Goal: Task Accomplishment & Management: Use online tool/utility

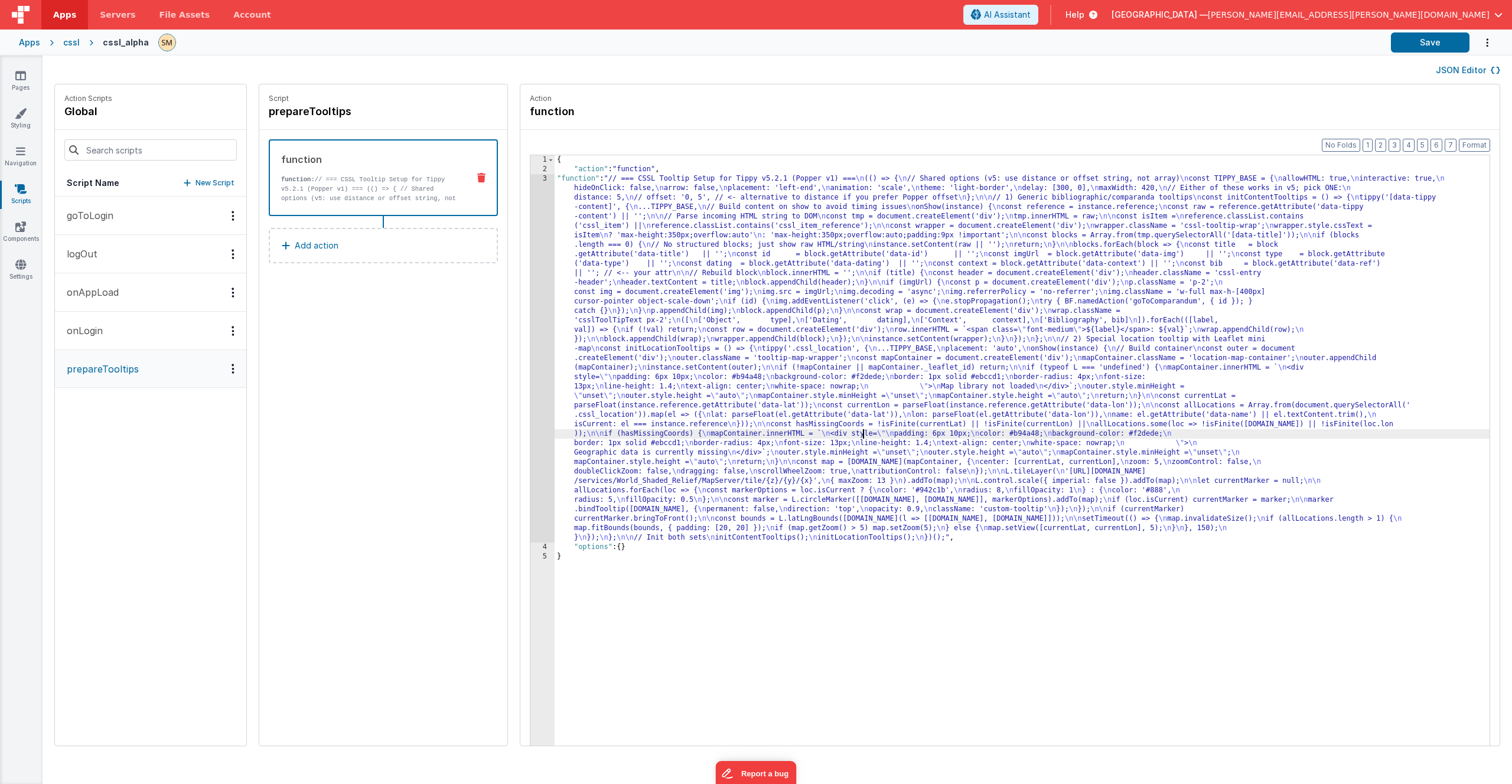
click at [834, 437] on div "{ "action" : "function" , "function" : "// === CSSL Tooltip Setup for Tippy v5.…" at bounding box center [1037, 478] width 965 height 646
click at [530, 390] on div "3" at bounding box center [542, 358] width 24 height 368
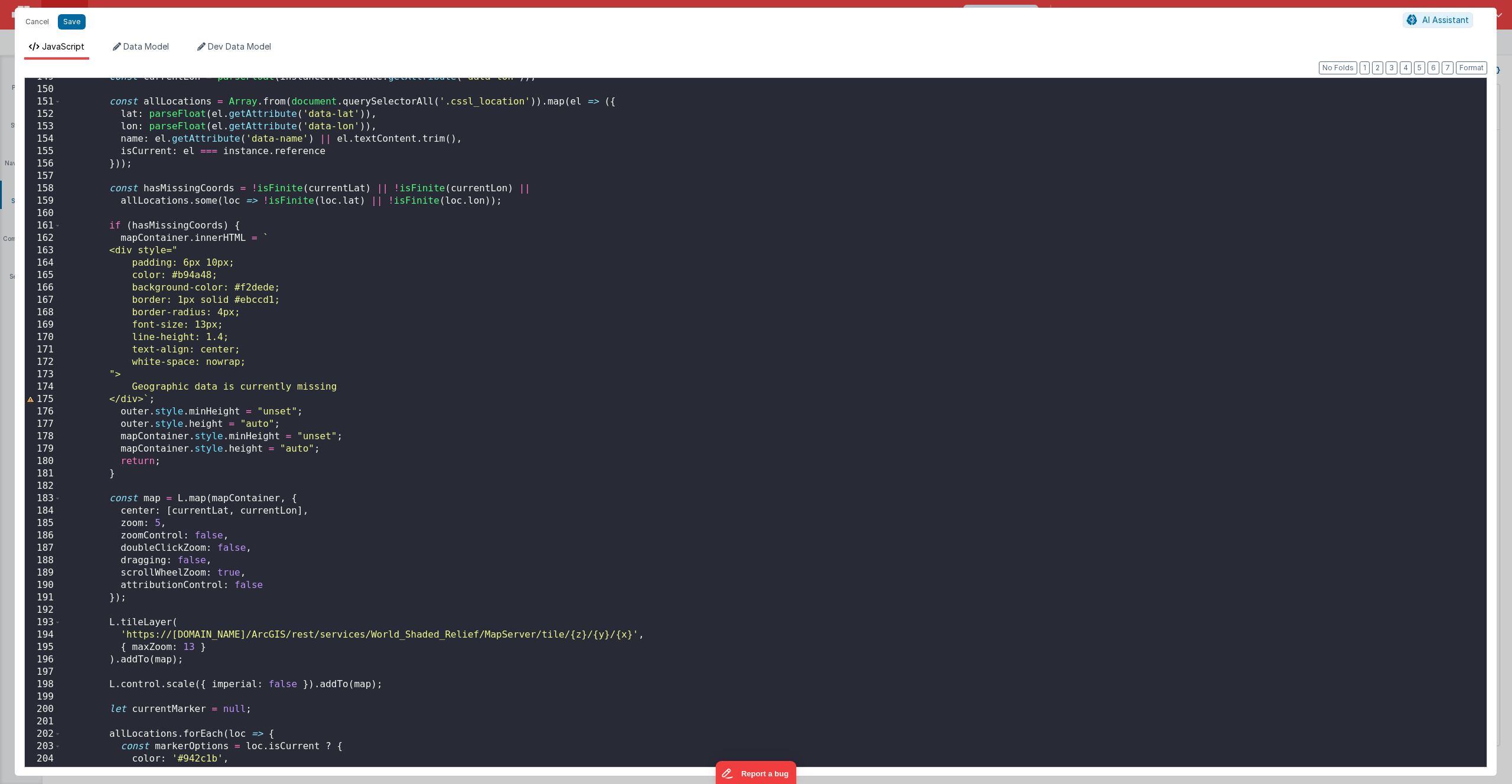
scroll to position [2336, 0]
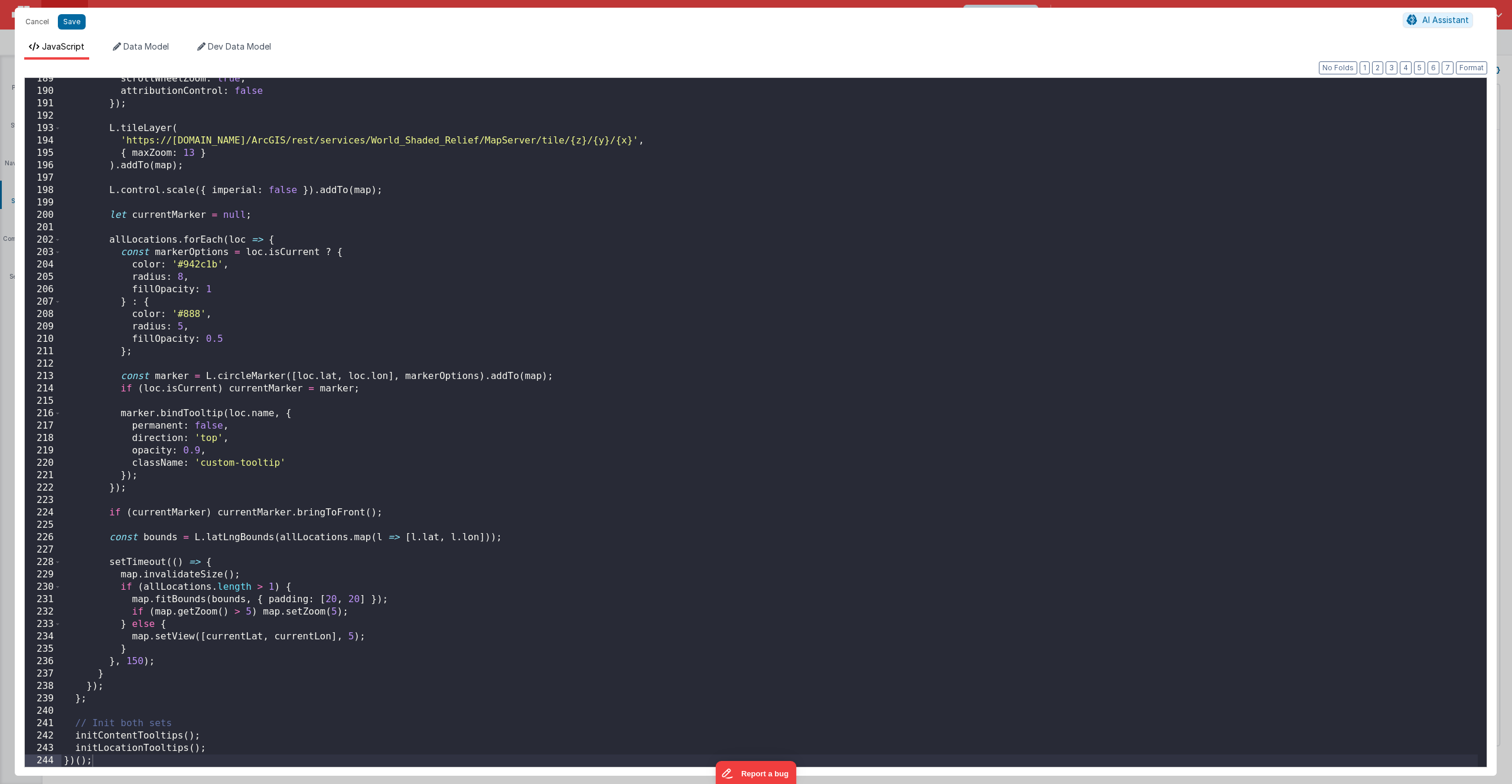
click at [635, 607] on div "scrollWheelZoom : true , attributionControl : false }) ; L . tileLayer ( 'https…" at bounding box center [770, 429] width 1416 height 714
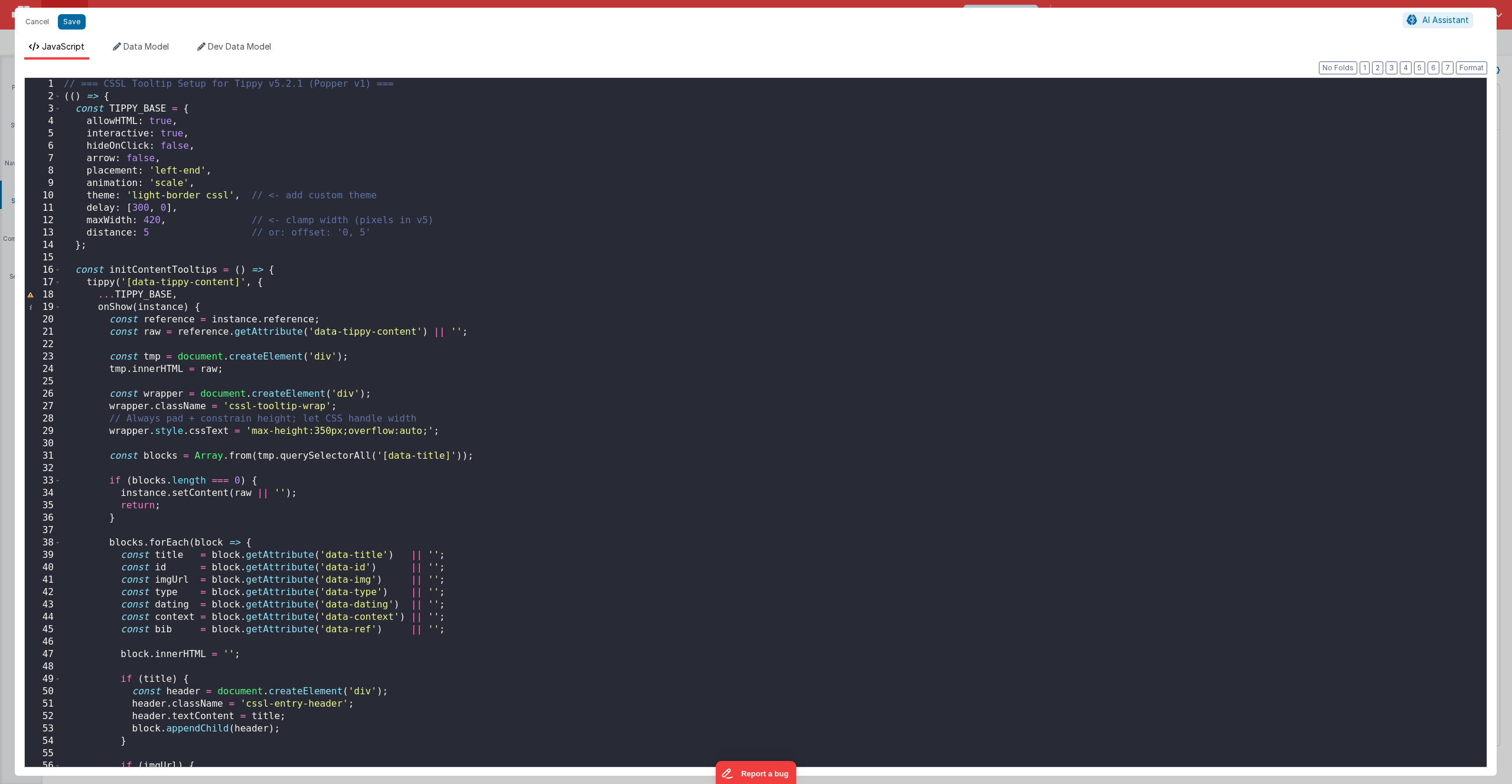
scroll to position [0, 0]
click at [70, 24] on button "Save" at bounding box center [71, 22] width 28 height 15
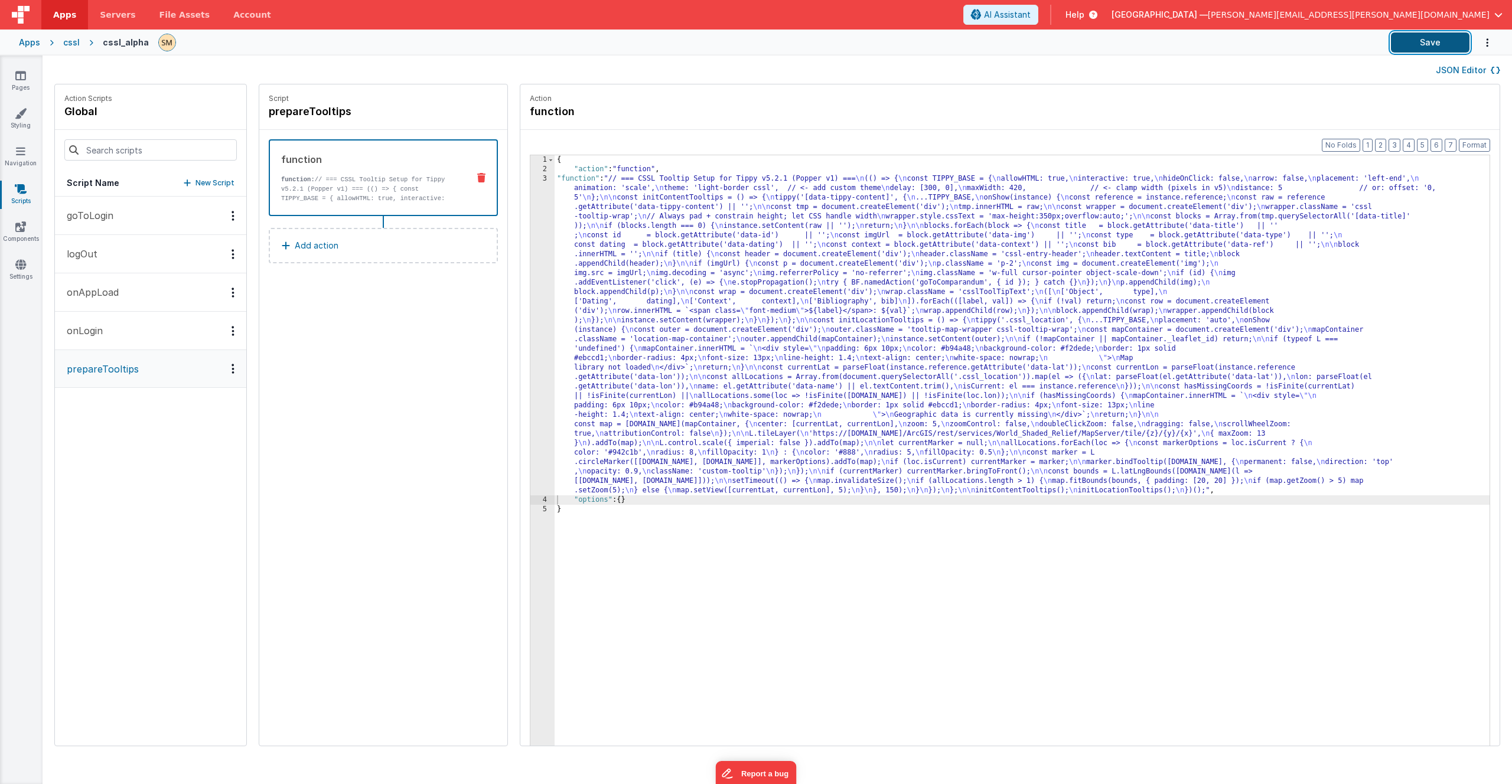
click at [1417, 41] on button "Save" at bounding box center [1430, 42] width 78 height 20
click at [22, 112] on icon at bounding box center [20, 113] width 12 height 12
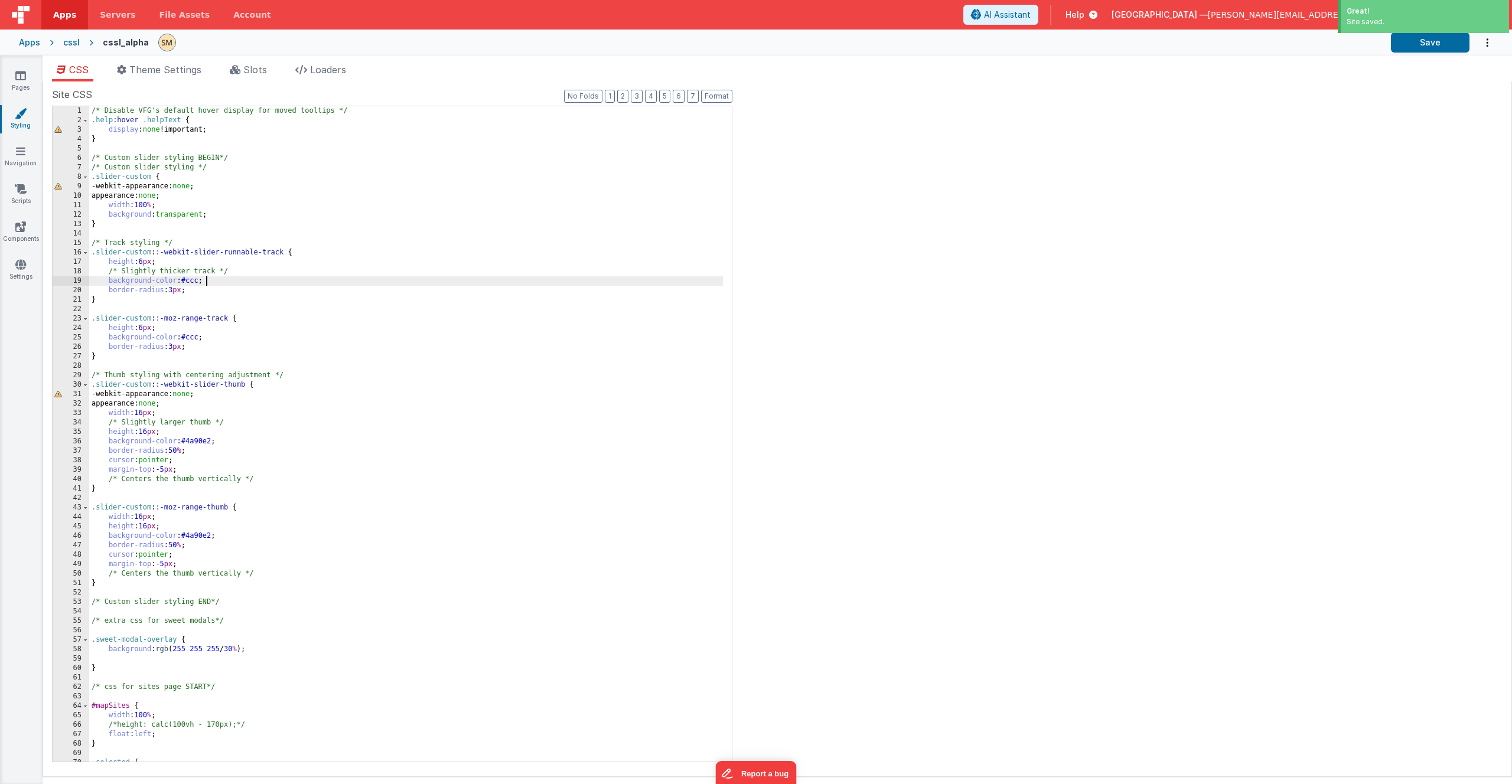
click at [278, 283] on div "/* Disable VFG's default hover display for moved tooltips */ .help :hover .help…" at bounding box center [406, 443] width 634 height 674
click at [234, 110] on div "/* Disable VFG's default hover display for moved tooltips */ .help :hover .help…" at bounding box center [406, 443] width 634 height 674
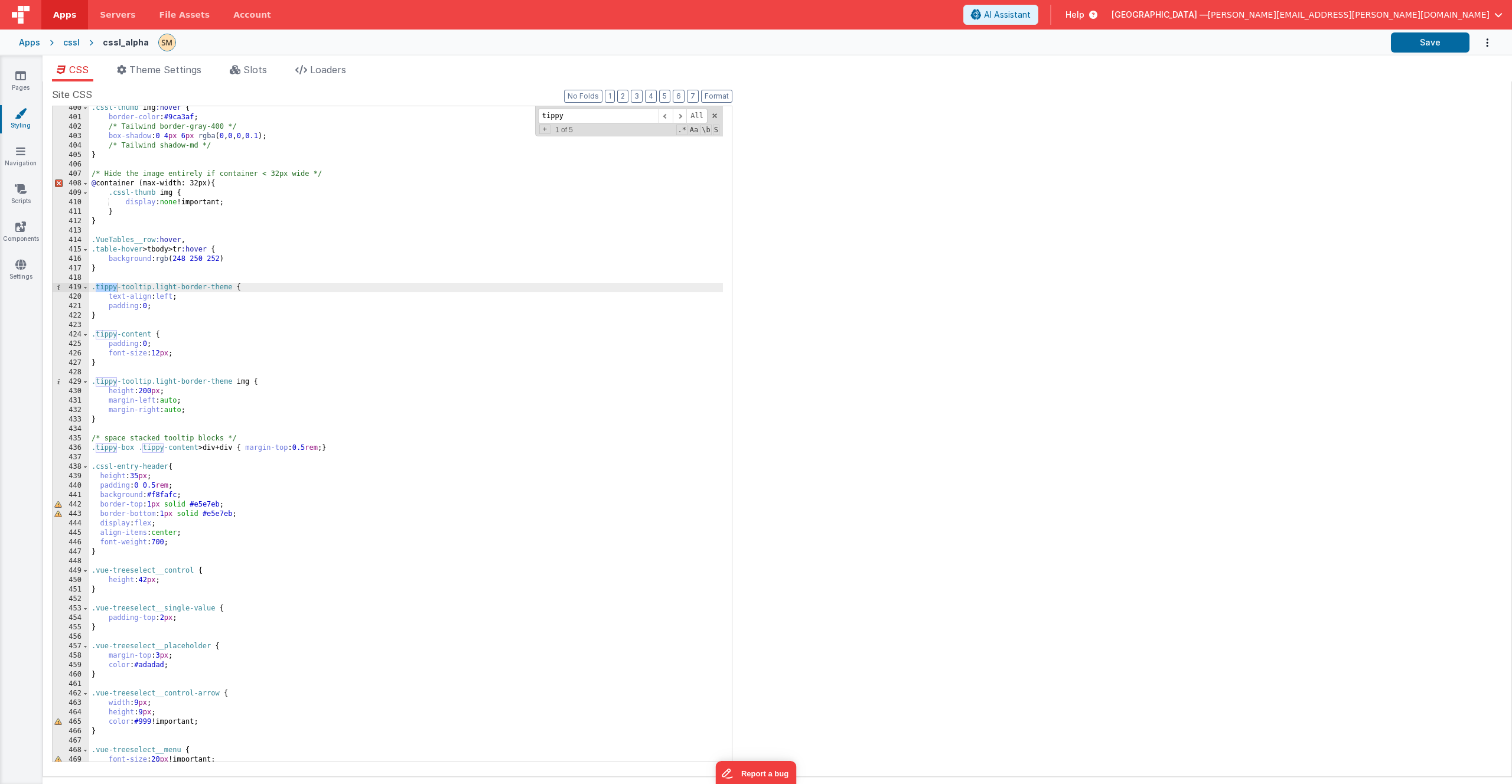
scroll to position [4164, 0]
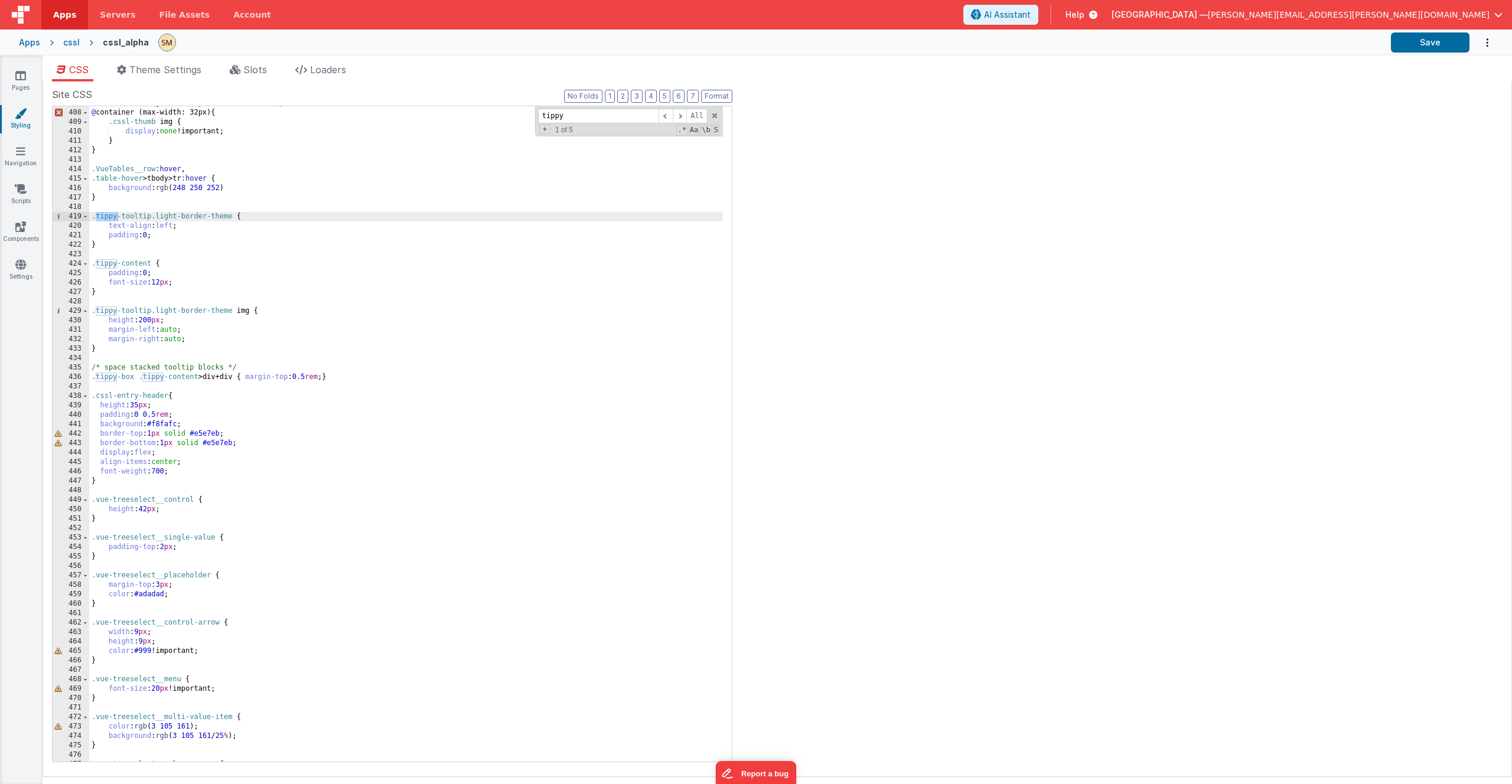
type input "tippy"
click at [133, 484] on div "/* Hide the image entirely if container < 32px wide */ @ container (max-width: …" at bounding box center [406, 435] width 634 height 674
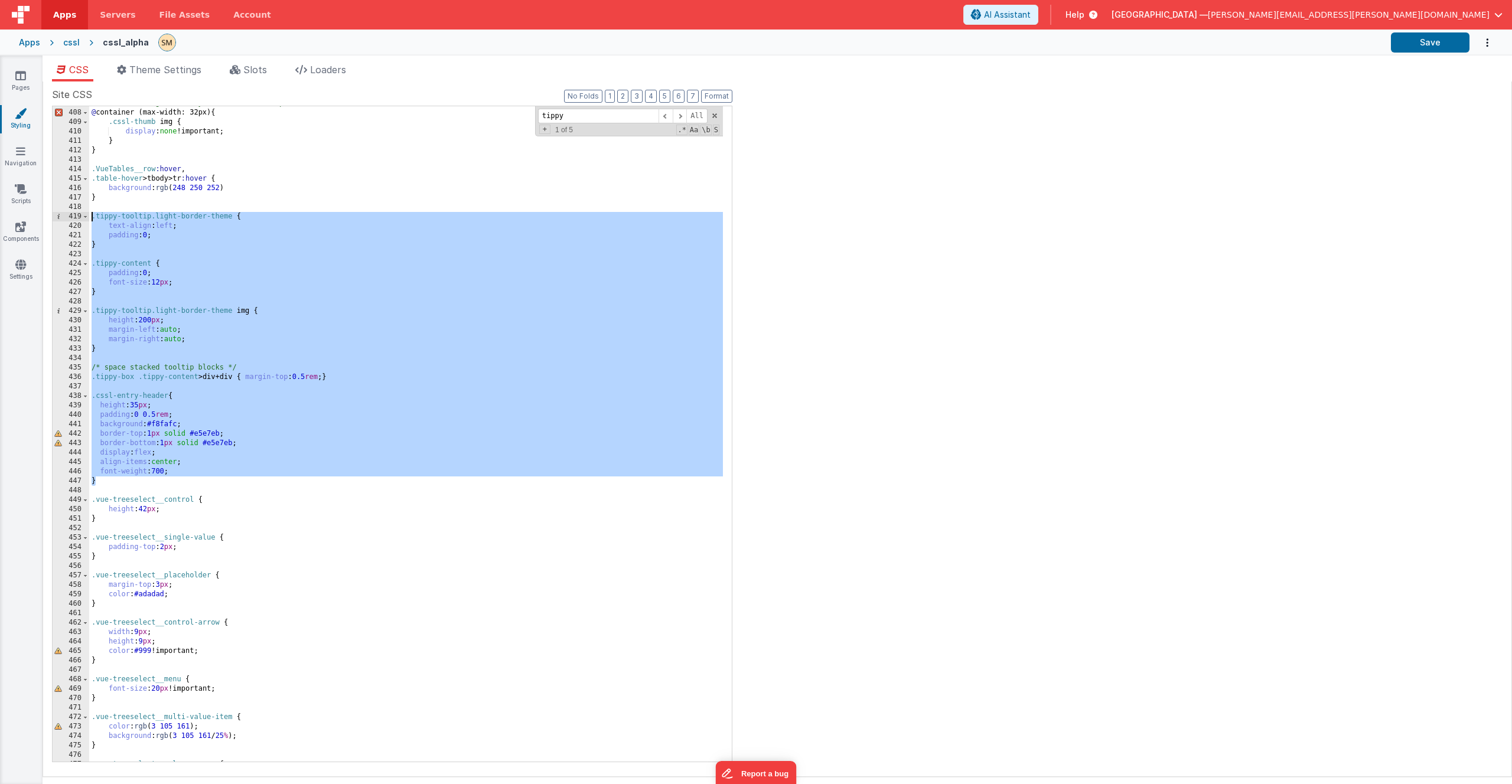
drag, startPoint x: 131, startPoint y: 483, endPoint x: 80, endPoint y: 212, distance: 275.8
click at [80, 212] on div "407 408 409 410 411 412 413 414 415 416 417 418 419 420 421 422 423 424 425 426…" at bounding box center [392, 434] width 680 height 657
click at [203, 259] on div "/* Hide the image entirely if container < 32px wide */ @ container (max-width: …" at bounding box center [406, 435] width 634 height 674
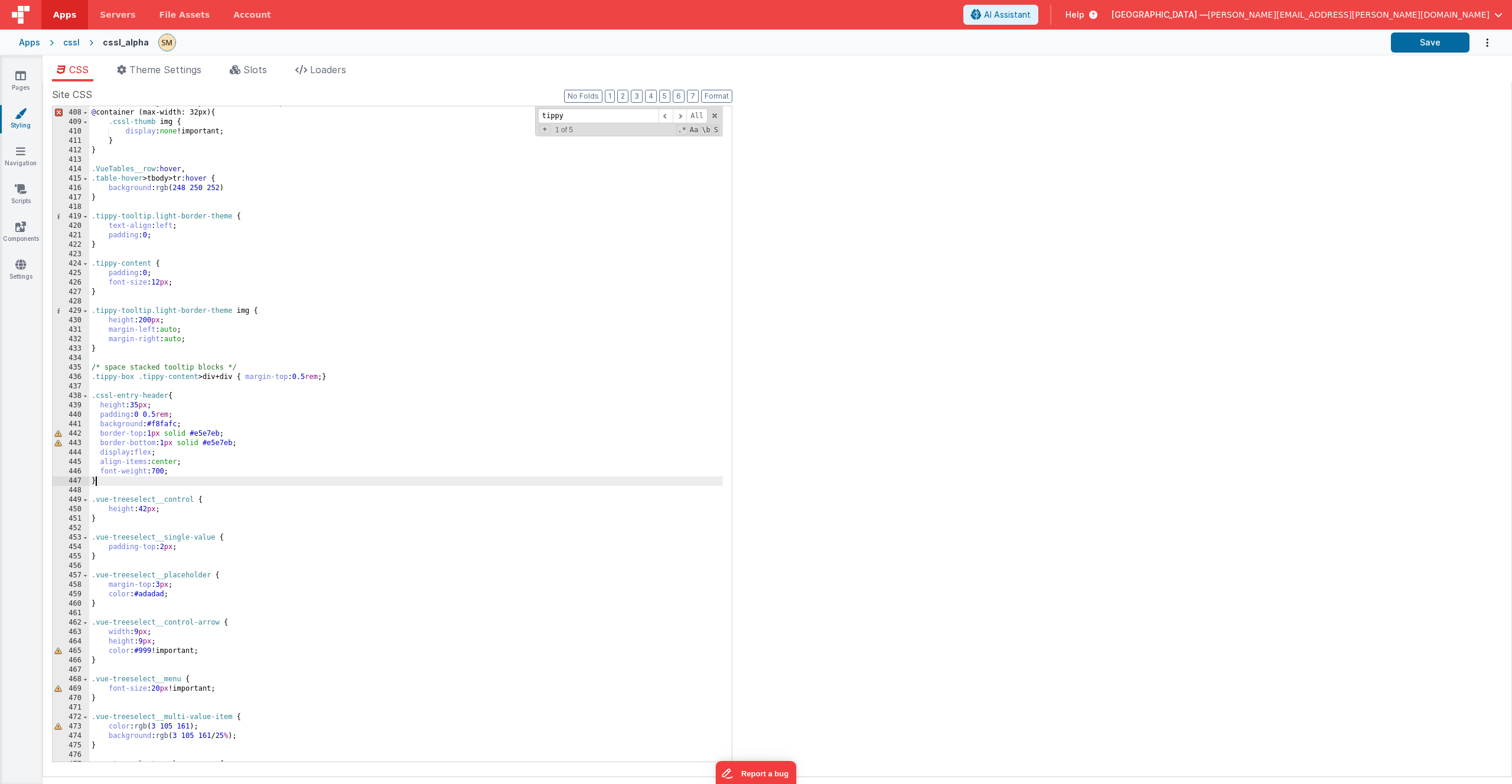
click at [114, 477] on div "/* Hide the image entirely if container < 32px wide */ @ container (max-width: …" at bounding box center [406, 435] width 634 height 674
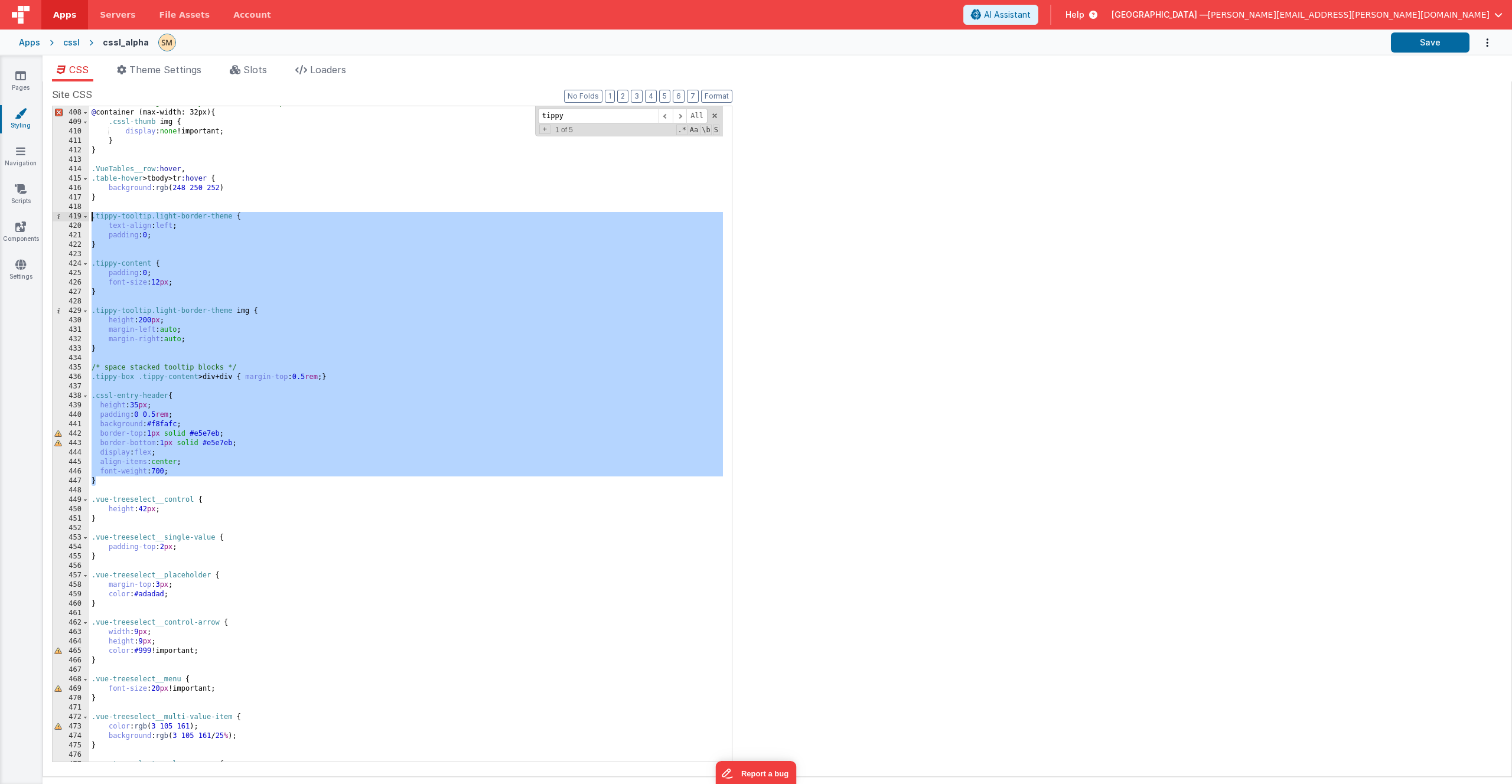
drag, startPoint x: 96, startPoint y: 483, endPoint x: 67, endPoint y: 214, distance: 270.6
click at [67, 214] on div "407 408 409 410 411 412 413 414 415 416 417 418 419 420 421 422 423 424 425 426…" at bounding box center [392, 434] width 680 height 657
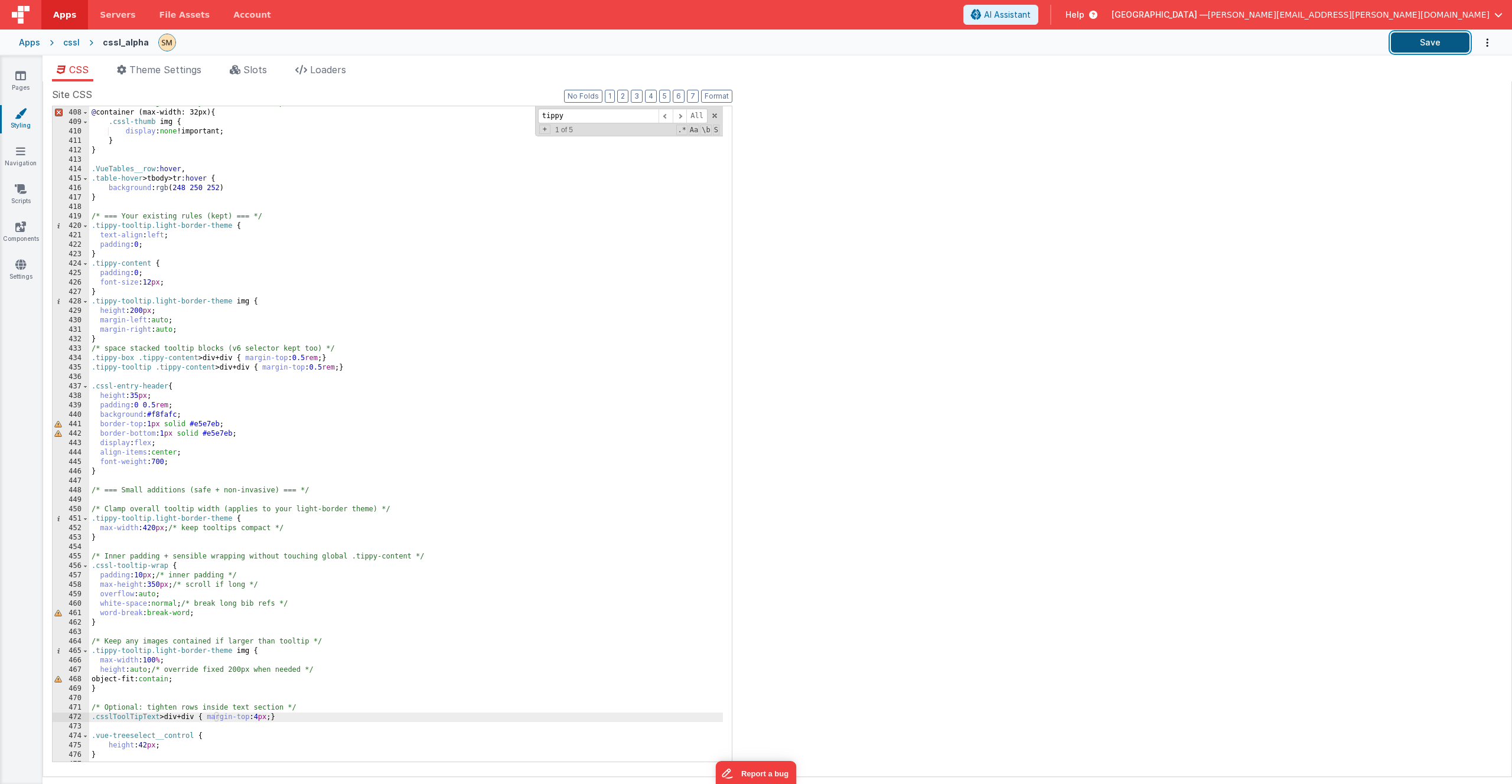
click at [1431, 43] on button "Save" at bounding box center [1430, 42] width 78 height 20
click at [20, 193] on icon at bounding box center [20, 188] width 12 height 12
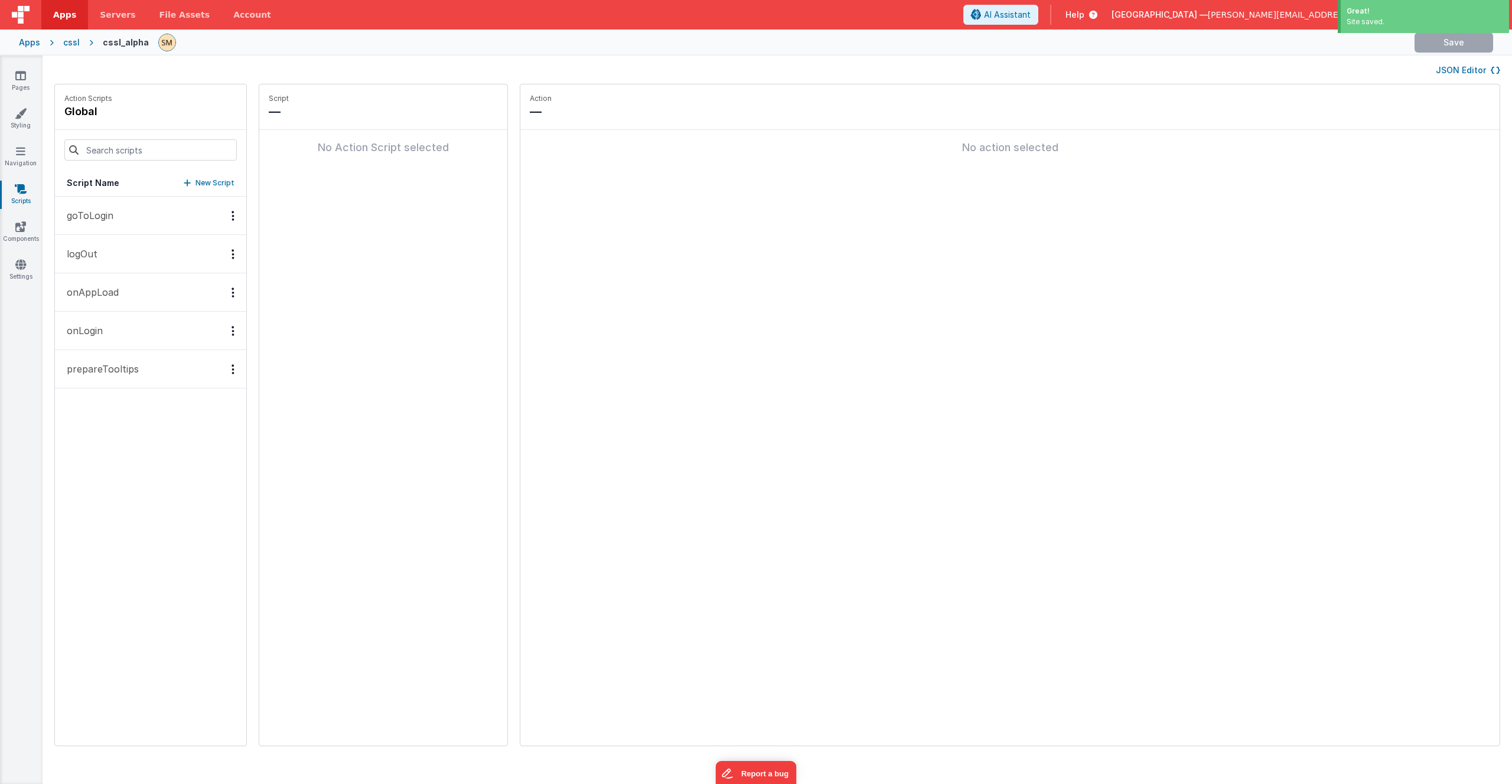
click at [126, 370] on p "prepareTooltips" at bounding box center [99, 369] width 79 height 14
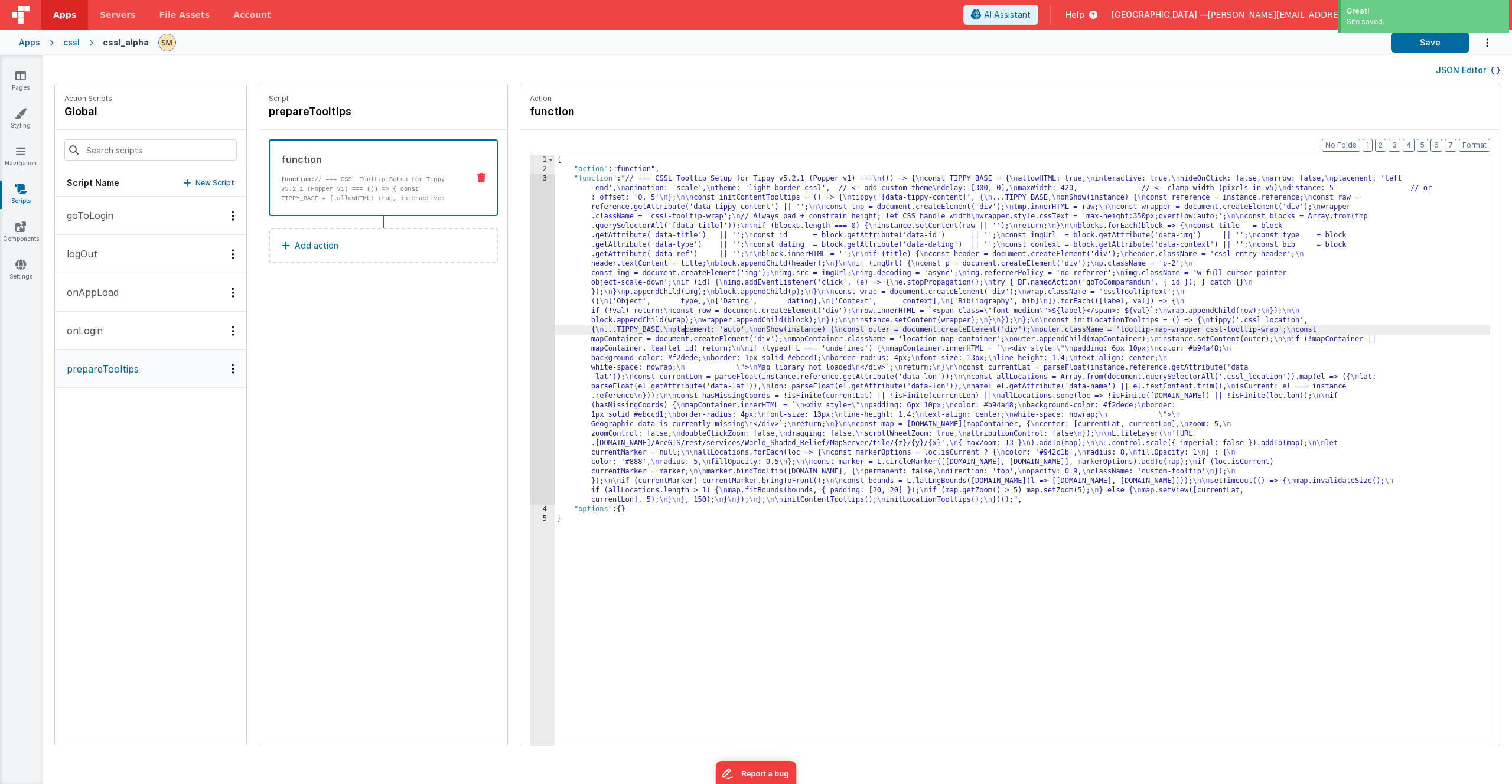
click at [652, 332] on div "{ "action" : "function" , "function" : "// === CSSL Tooltip Setup for Tippy v5.…" at bounding box center [1037, 478] width 965 height 646
click at [530, 326] on div "3" at bounding box center [542, 339] width 24 height 331
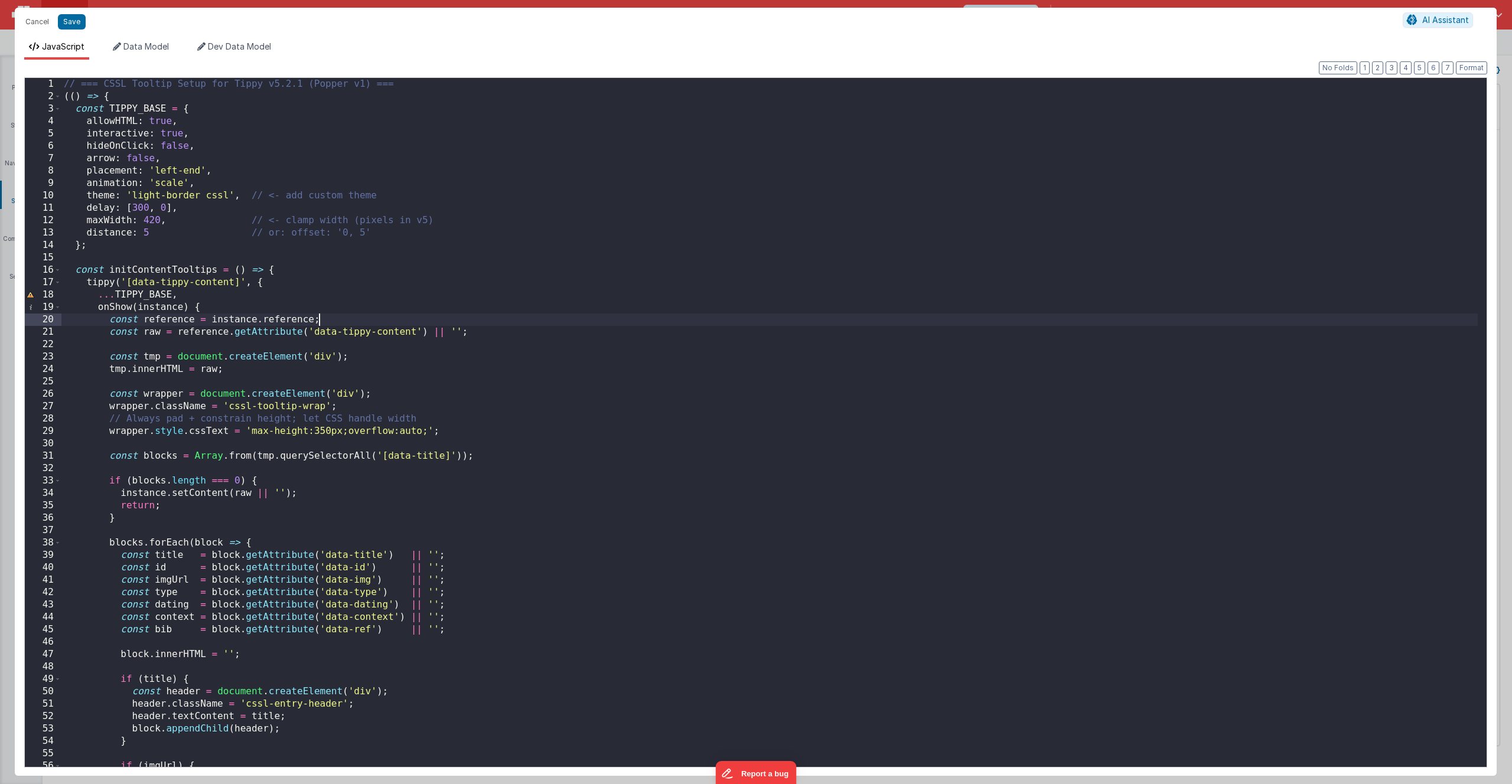
click at [500, 325] on div "// === CSSL Tooltip Setup for Tippy v5.2.1 (Popper v1) === (( ) => { const TIPP…" at bounding box center [770, 435] width 1416 height 714
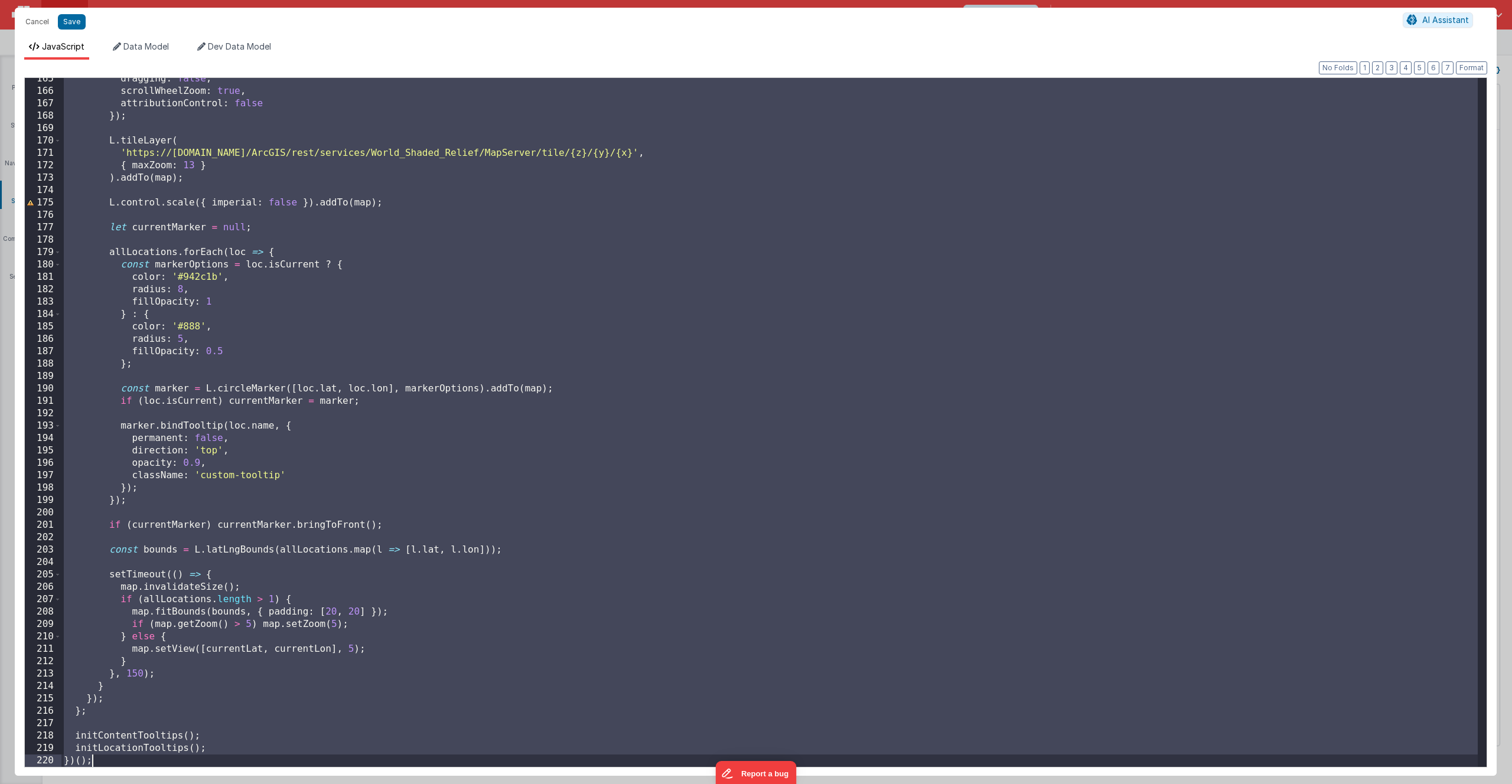
scroll to position [2188, 0]
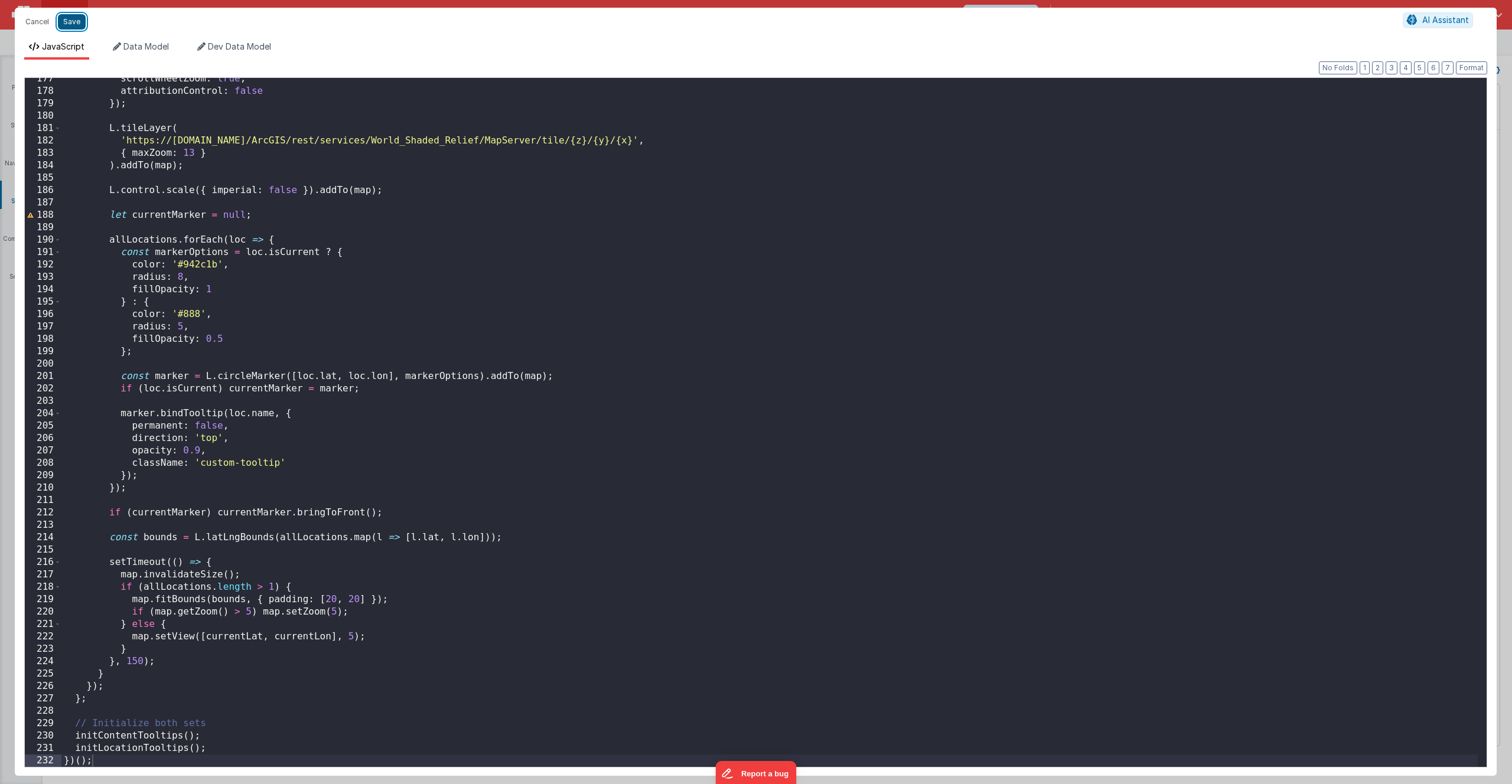
click at [68, 22] on button "Save" at bounding box center [71, 22] width 28 height 15
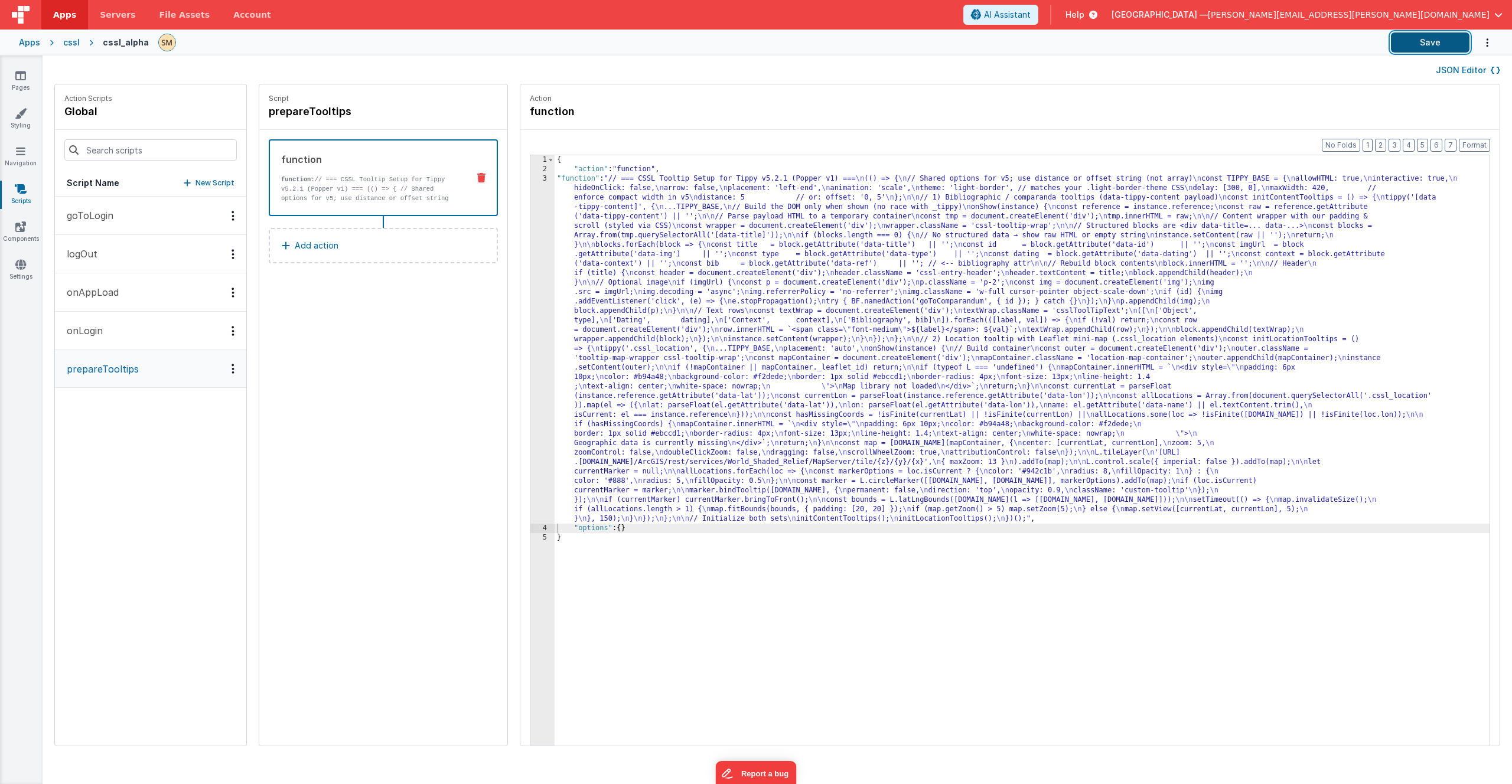
click at [1437, 47] on button "Save" at bounding box center [1430, 42] width 78 height 20
click at [17, 119] on link "Styling" at bounding box center [20, 119] width 43 height 23
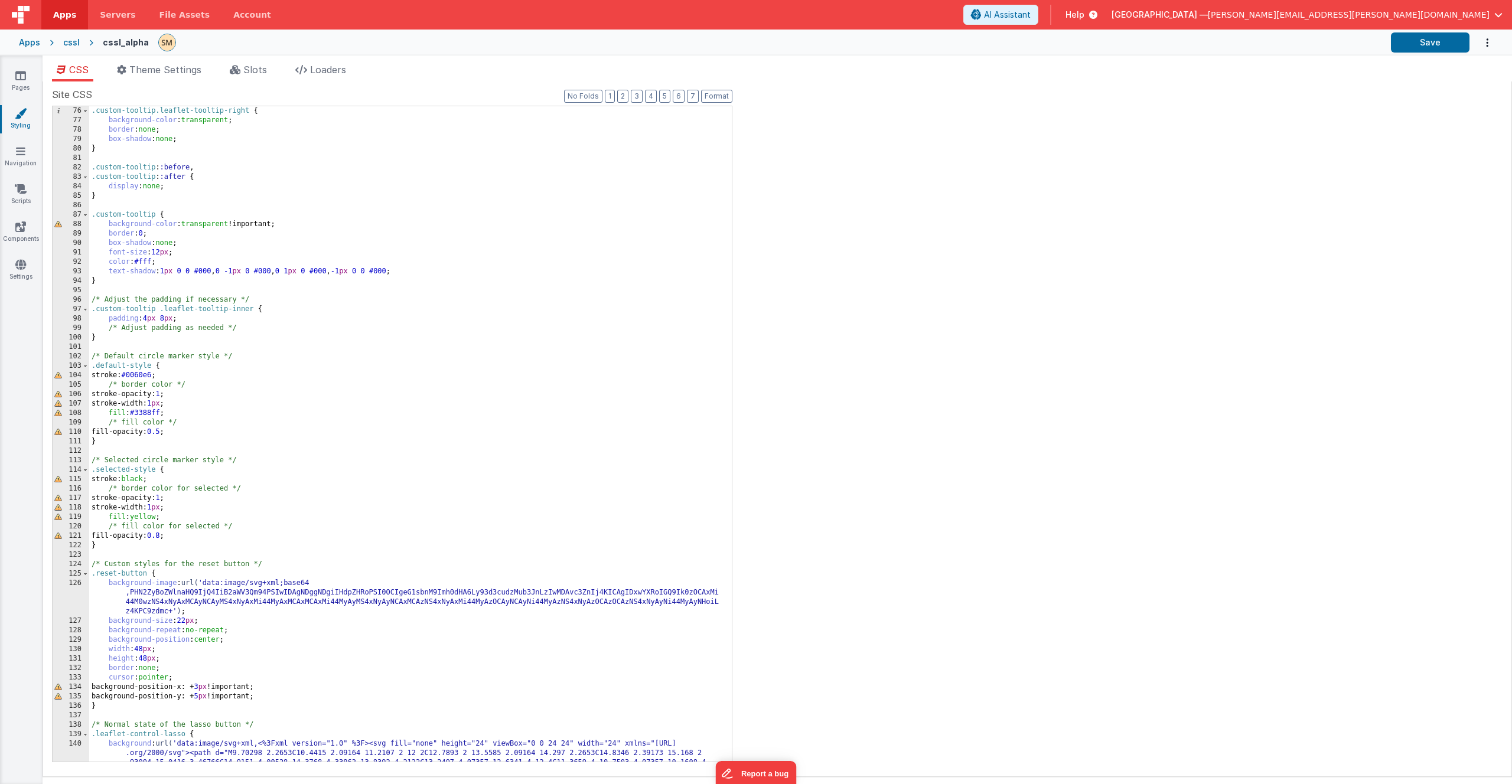
scroll to position [708, 0]
click at [268, 186] on div ".custom-tooltip.leaflet-tooltip-right { background-color : transparent ; border…" at bounding box center [406, 571] width 634 height 929
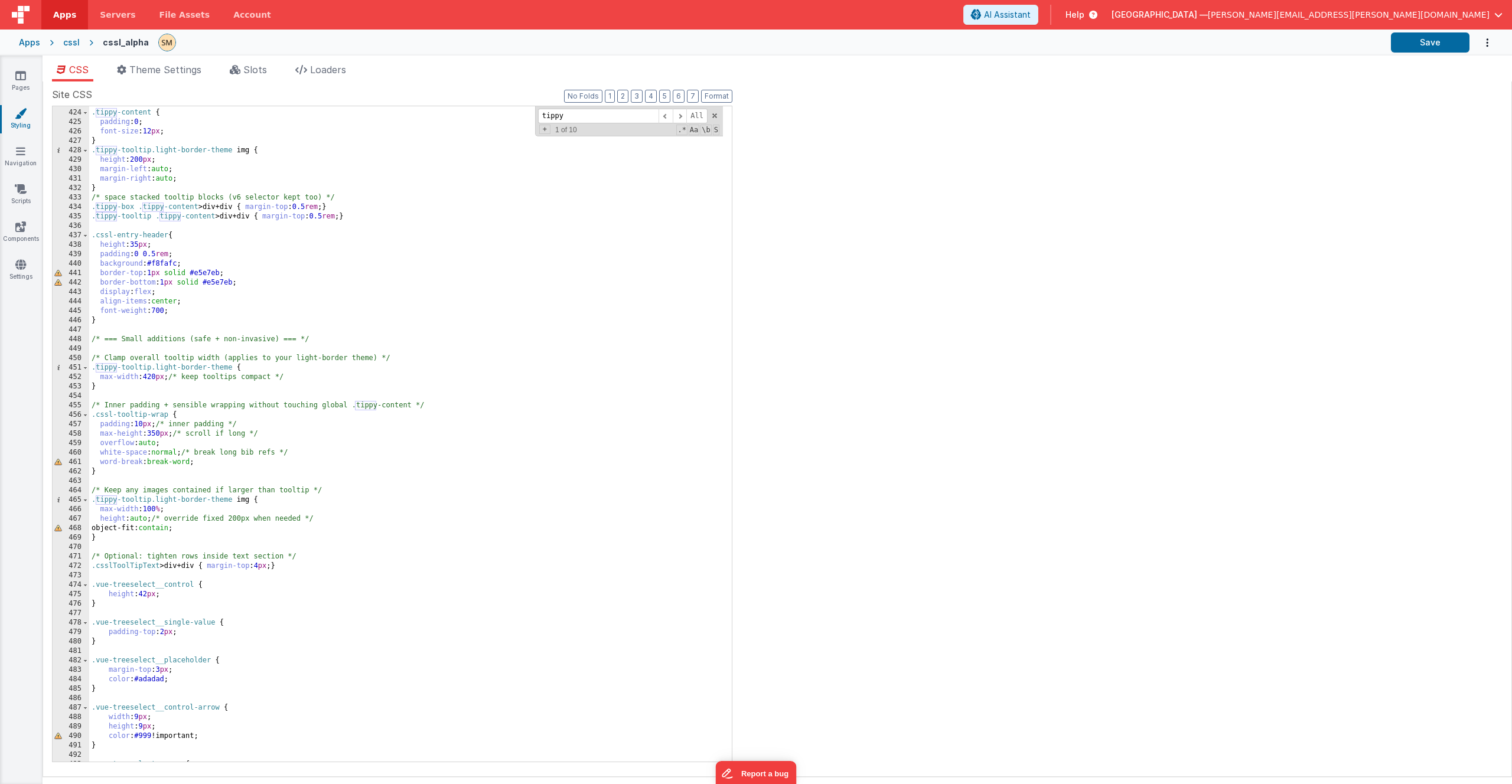
scroll to position [4386, 0]
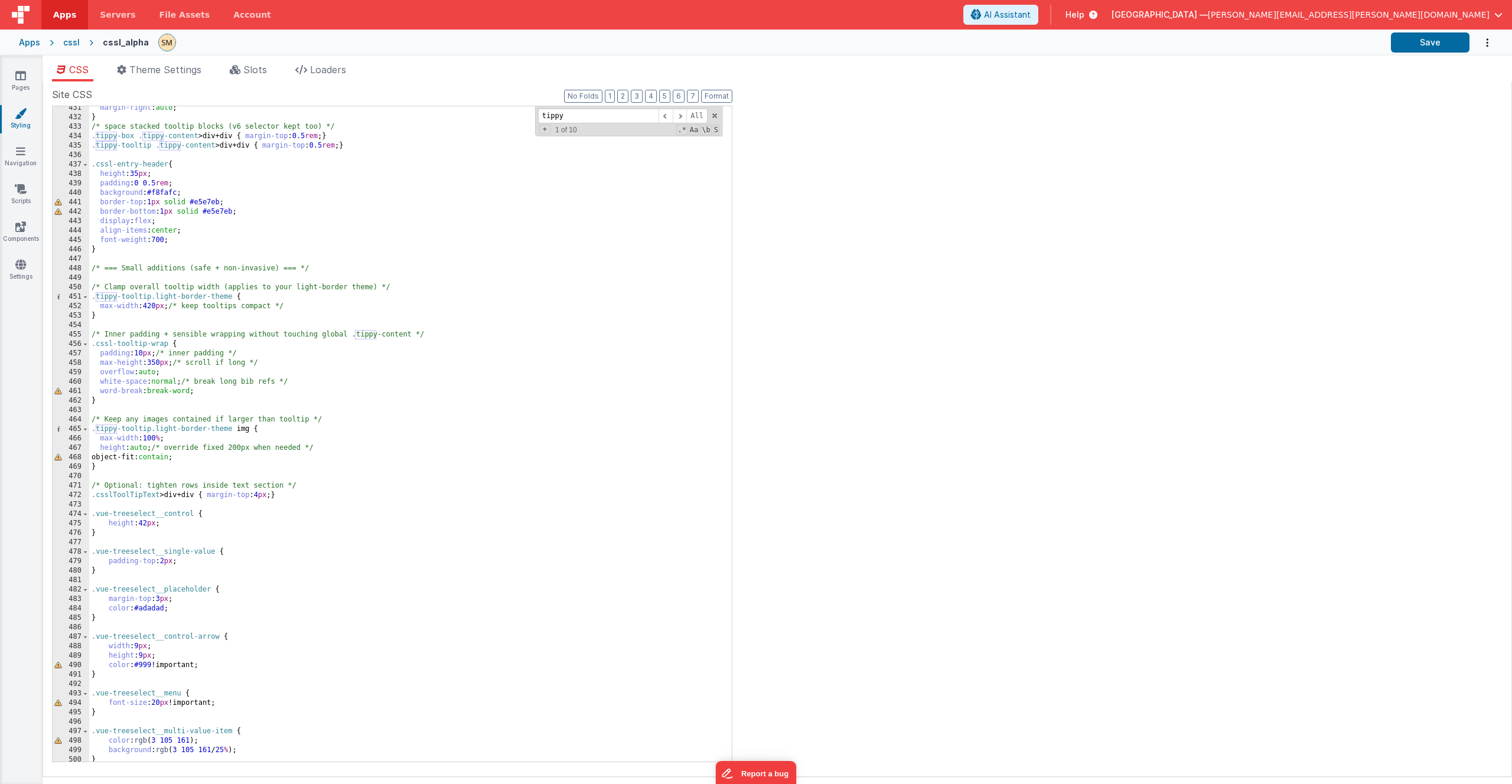
type input "tippy"
click at [335, 495] on div "margin-right : auto ; } /* space stacked tooltip blocks (v6 selector kept too) …" at bounding box center [406, 440] width 634 height 674
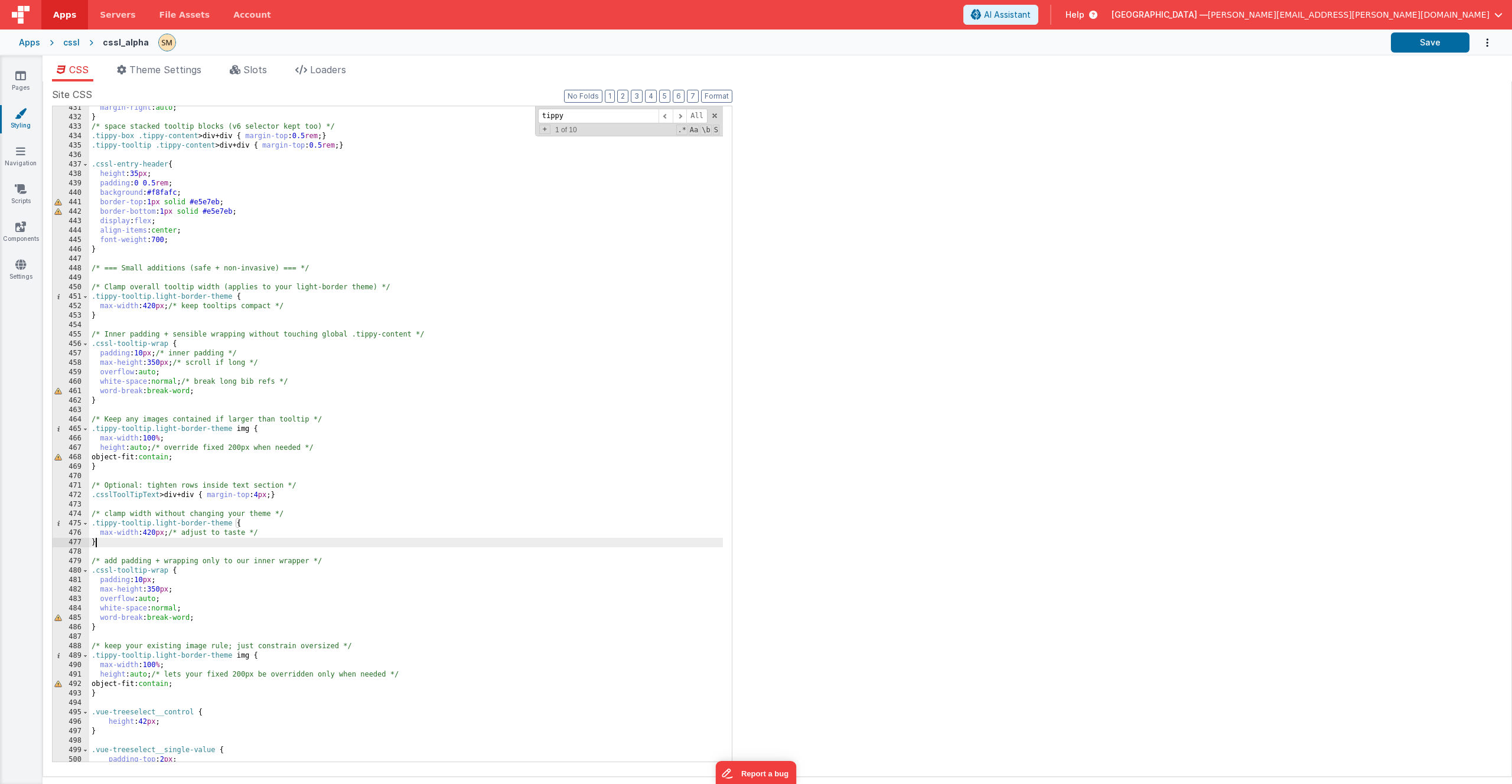
click at [126, 544] on div "margin-right : auto ; } /* space stacked tooltip blocks (v6 selector kept too) …" at bounding box center [406, 440] width 634 height 674
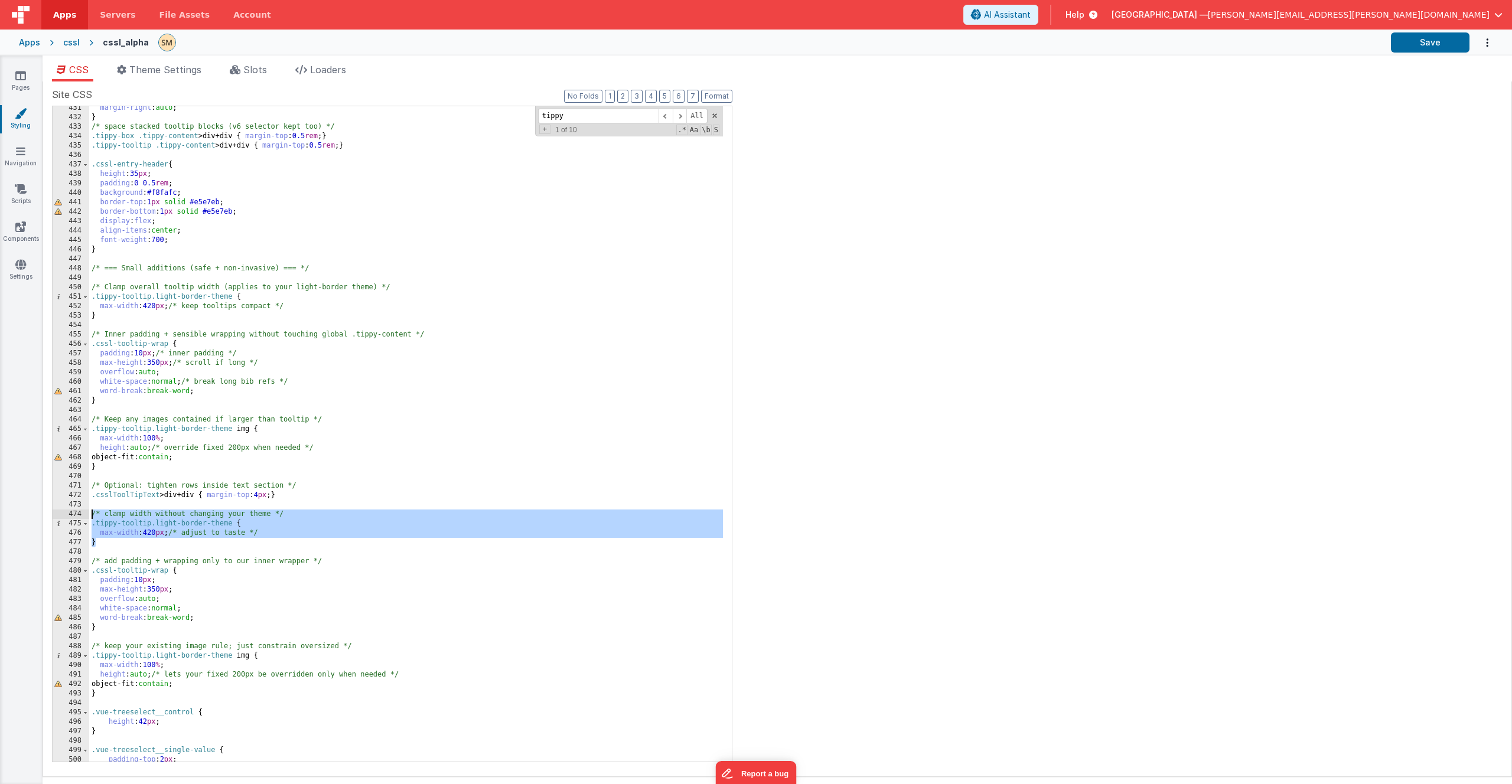
drag, startPoint x: 126, startPoint y: 544, endPoint x: 79, endPoint y: 512, distance: 56.9
click at [79, 512] on div "431 432 433 434 435 436 437 438 439 440 441 442 443 444 445 446 447 448 449 450…" at bounding box center [392, 434] width 680 height 657
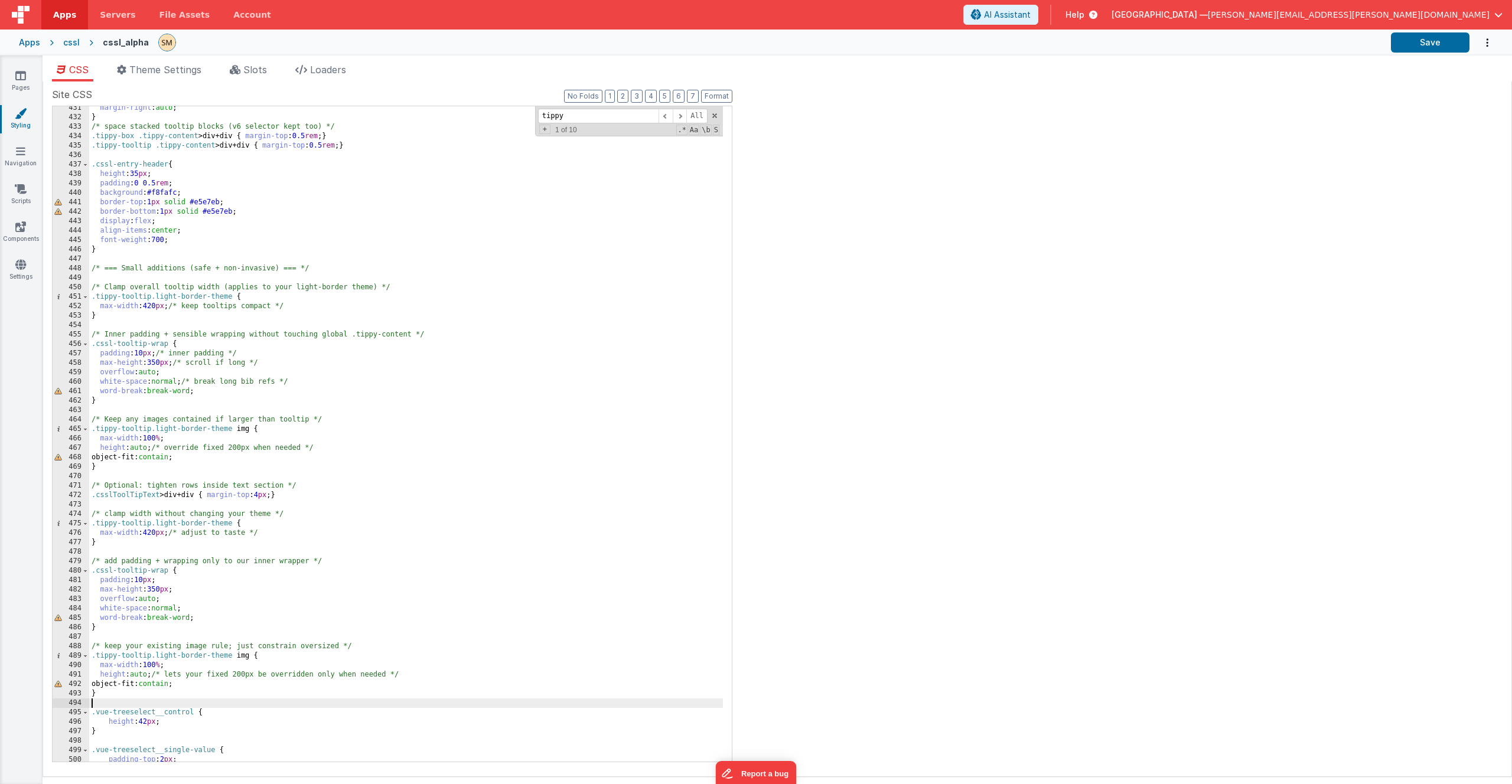
click at [102, 701] on div "margin-right : auto ; } /* space stacked tooltip blocks (v6 selector kept too) …" at bounding box center [406, 440] width 634 height 674
click at [102, 696] on div "margin-right : auto ; } /* space stacked tooltip blocks (v6 selector kept too) …" at bounding box center [406, 440] width 634 height 674
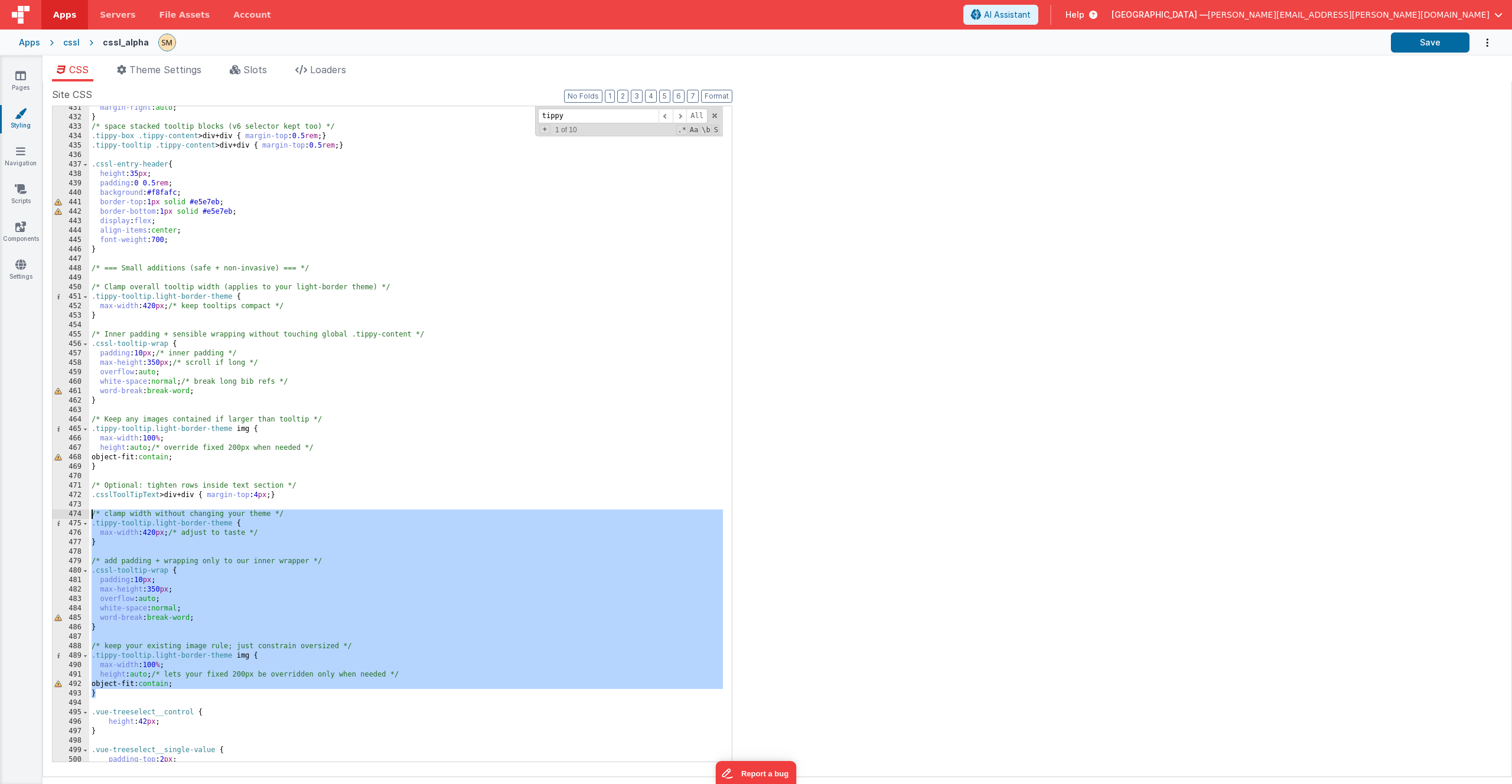
drag, startPoint x: 102, startPoint y: 695, endPoint x: 72, endPoint y: 512, distance: 185.4
click at [72, 512] on div "431 432 433 434 435 436 437 438 439 440 441 442 443 444 445 446 447 448 449 450…" at bounding box center [392, 434] width 680 height 657
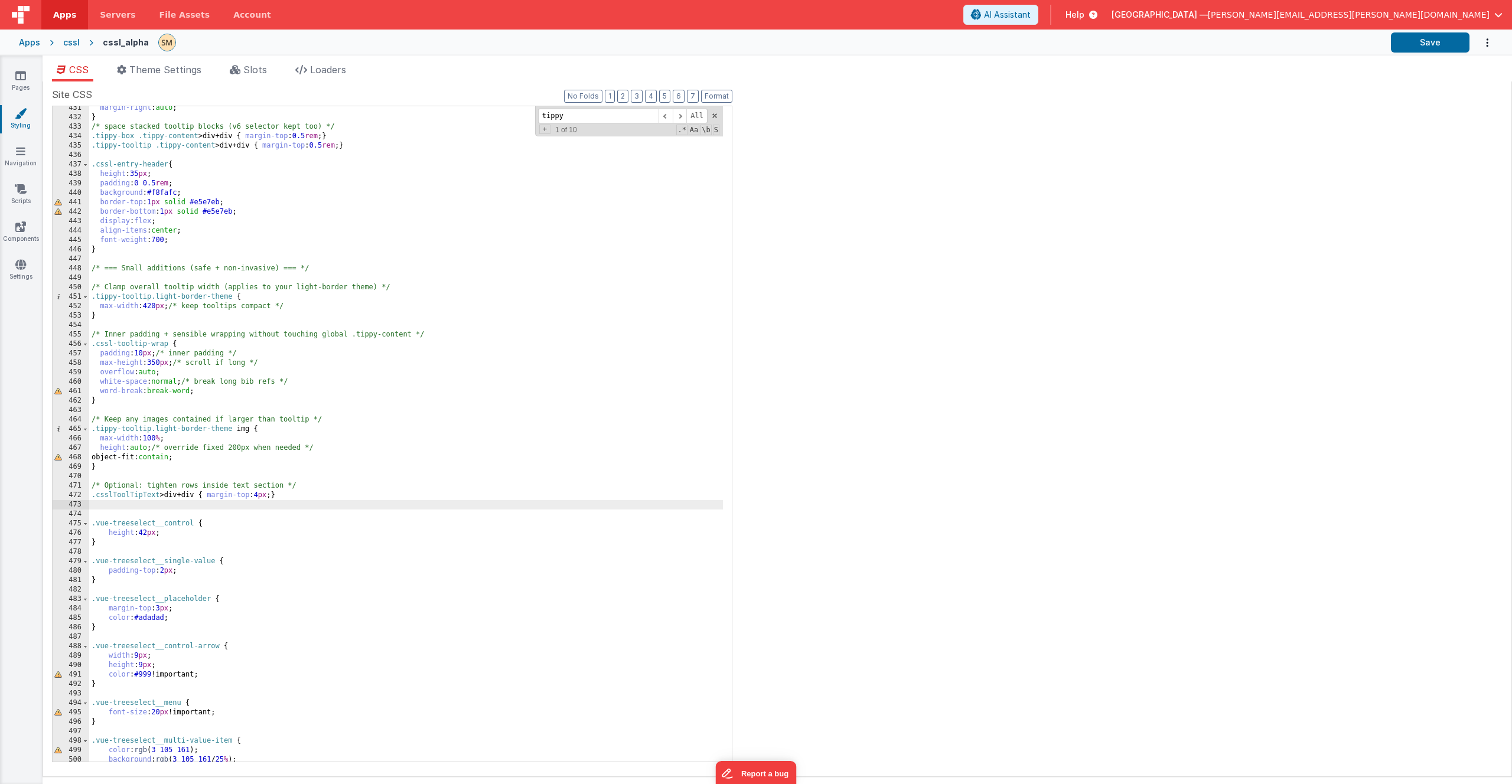
click at [160, 460] on div "margin-right : auto ; } /* space stacked tooltip blocks (v6 selector kept too) …" at bounding box center [406, 440] width 634 height 674
click at [128, 469] on div "margin-right : auto ; } /* space stacked tooltip blocks (v6 selector kept too) …" at bounding box center [406, 440] width 634 height 674
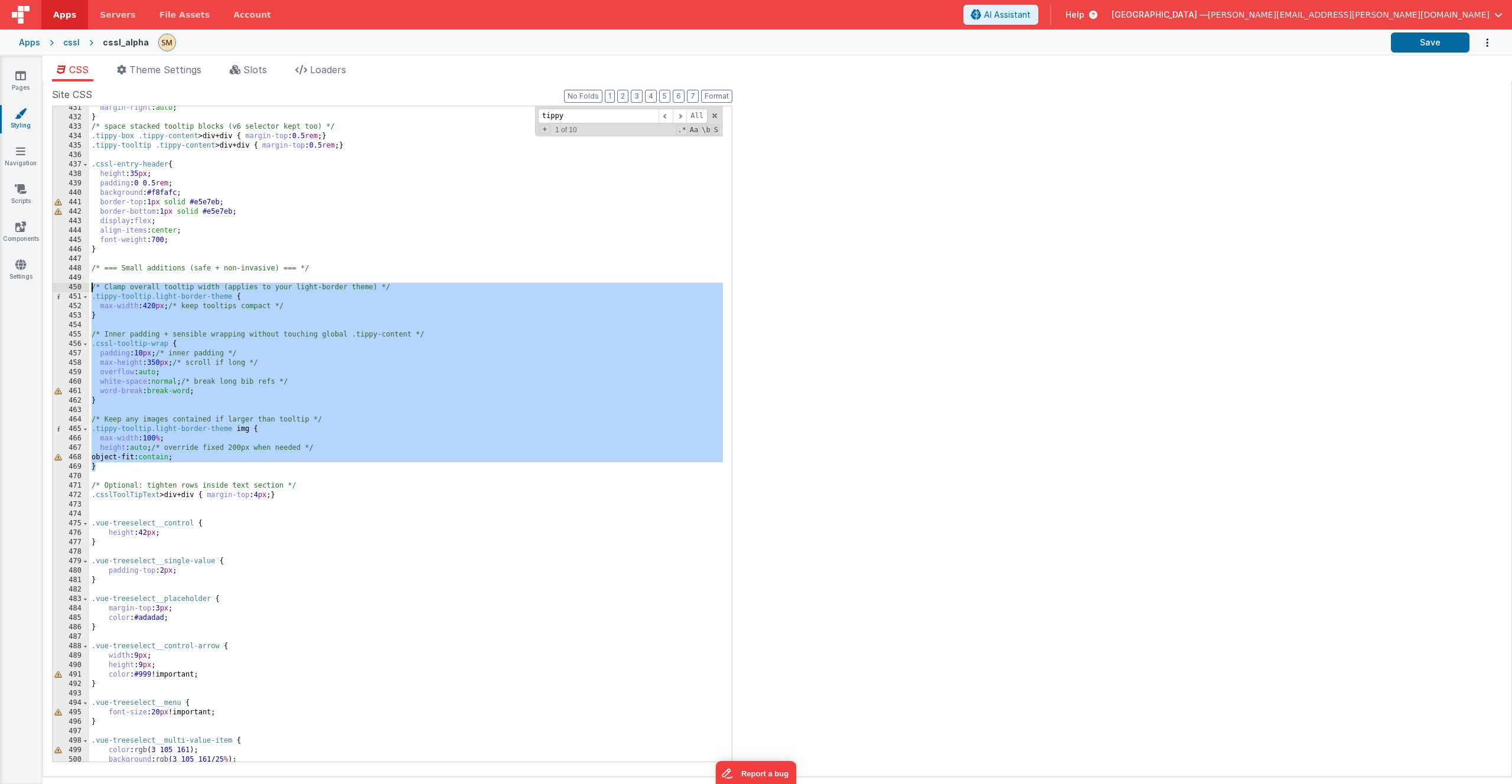
drag, startPoint x: 126, startPoint y: 467, endPoint x: 78, endPoint y: 286, distance: 187.3
click at [78, 286] on div "431 432 433 434 435 436 437 438 439 440 441 442 443 444 445 446 447 448 449 450…" at bounding box center [392, 434] width 680 height 657
click at [24, 192] on icon at bounding box center [20, 188] width 12 height 12
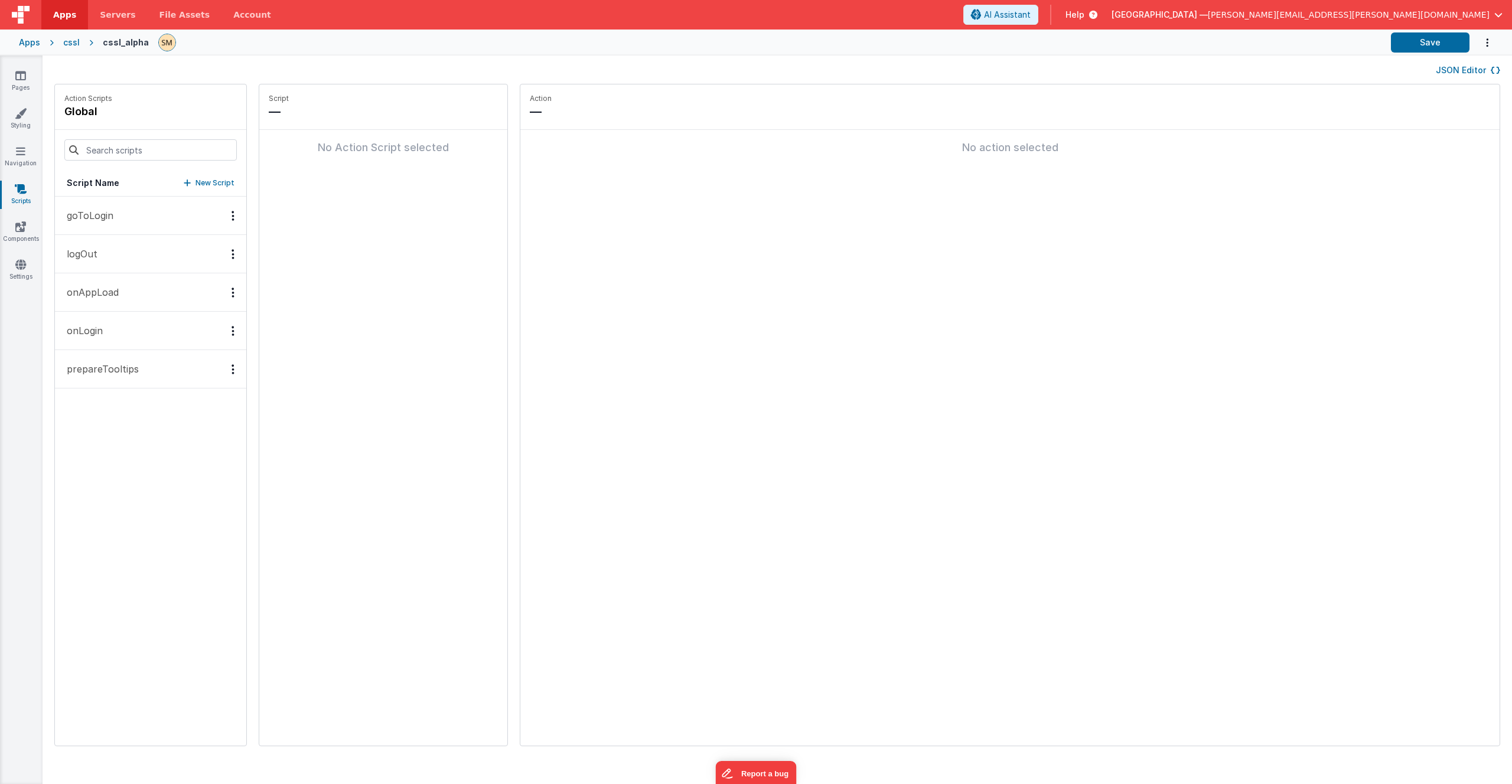
click at [139, 366] on button "prepareTooltips" at bounding box center [150, 369] width 192 height 38
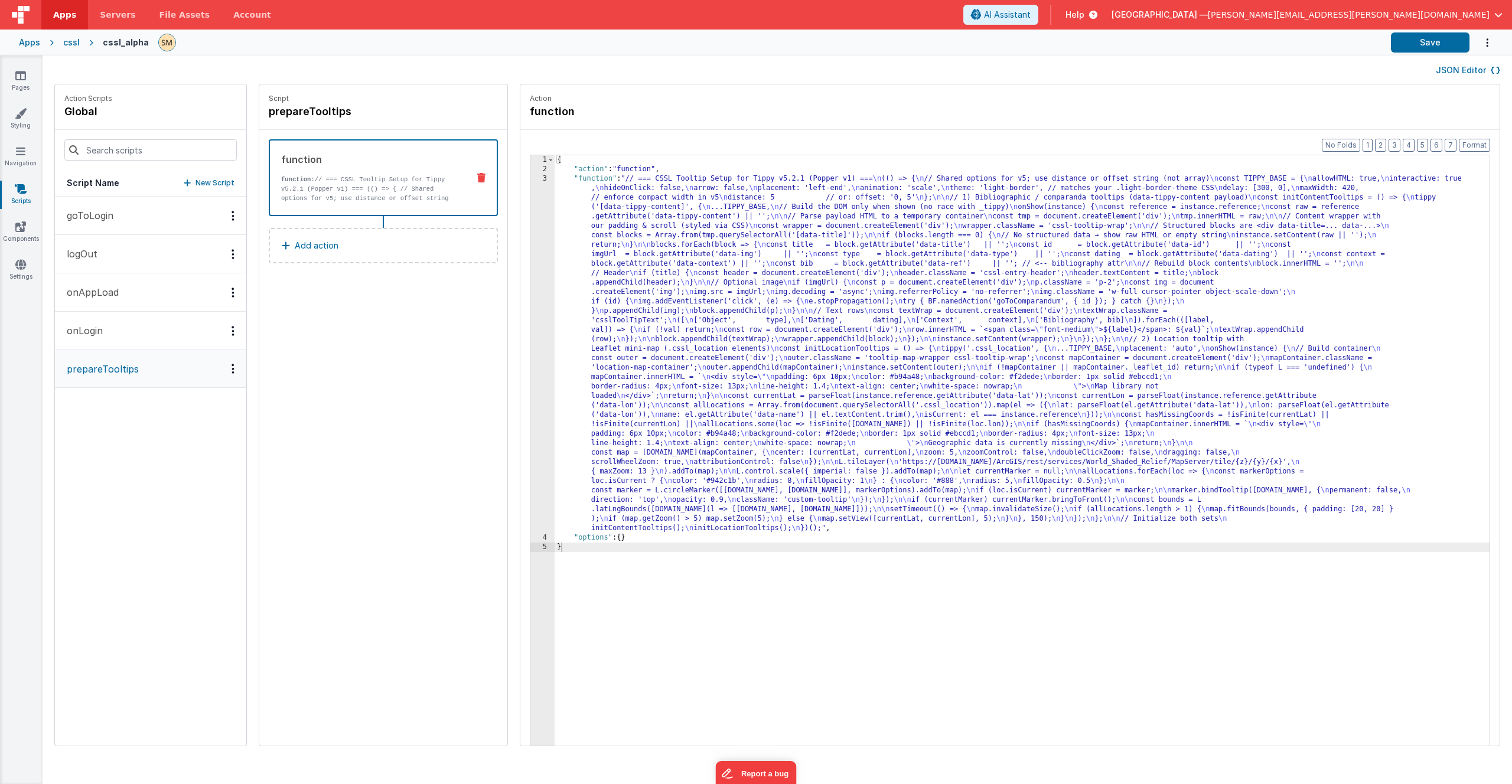
click at [621, 348] on div "{ "action" : "function" , "function" : "// === CSSL Tooltip Setup for Tippy v5.…" at bounding box center [1037, 478] width 965 height 646
click at [530, 347] on div "3" at bounding box center [542, 354] width 24 height 359
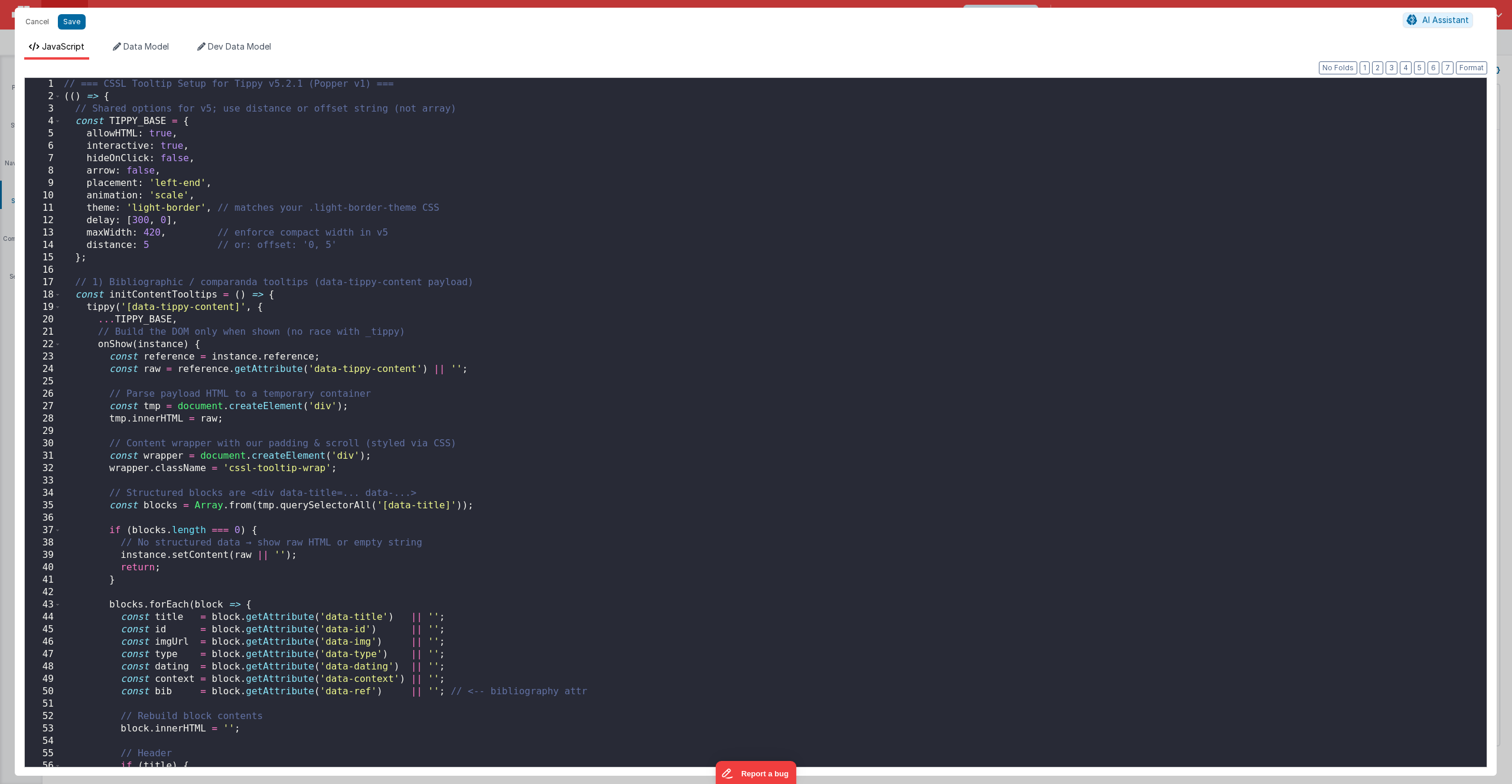
click at [452, 349] on div "// === CSSL Tooltip Setup for Tippy v5.2.1 (Popper v1) === (( ) => { // Shared …" at bounding box center [770, 435] width 1416 height 714
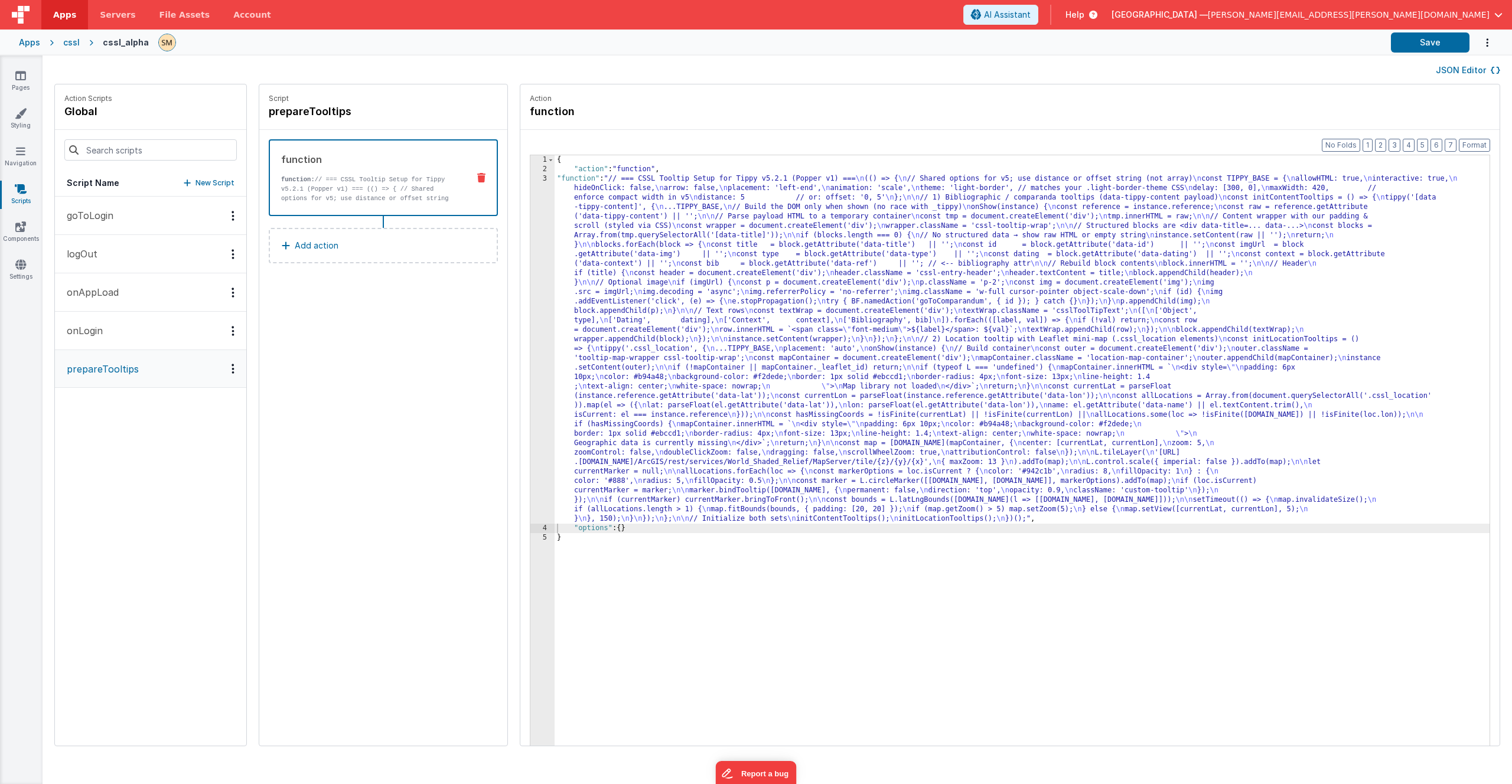
click at [611, 353] on div "{ "action" : "function" , "function" : "// === CSSL Tooltip Setup for Tippy v5.…" at bounding box center [1037, 478] width 965 height 646
click at [530, 354] on div "3" at bounding box center [542, 349] width 24 height 350
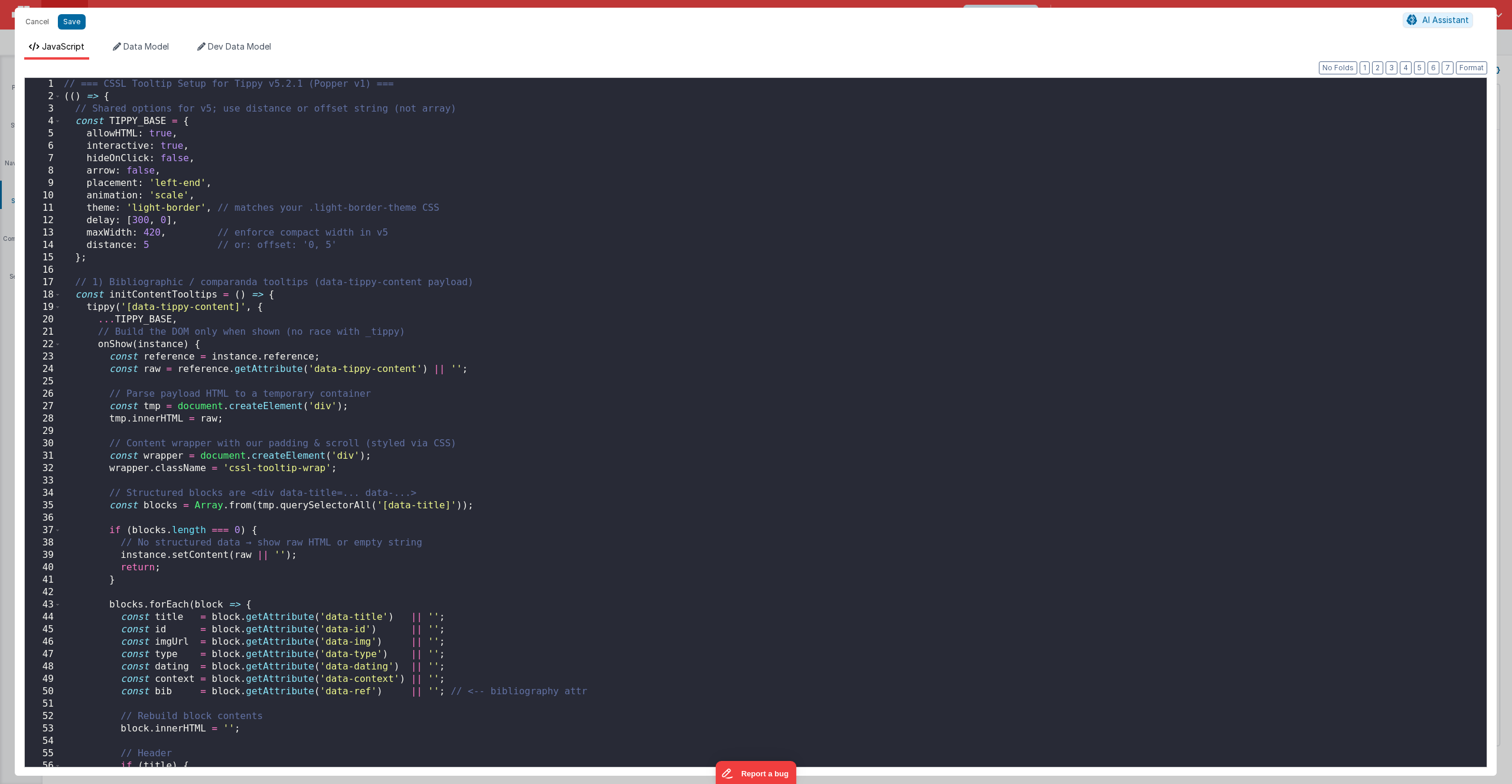
click at [481, 358] on div "// === CSSL Tooltip Setup for Tippy v5.2.1 (Popper v1) === (( ) => { // Shared …" at bounding box center [770, 435] width 1416 height 714
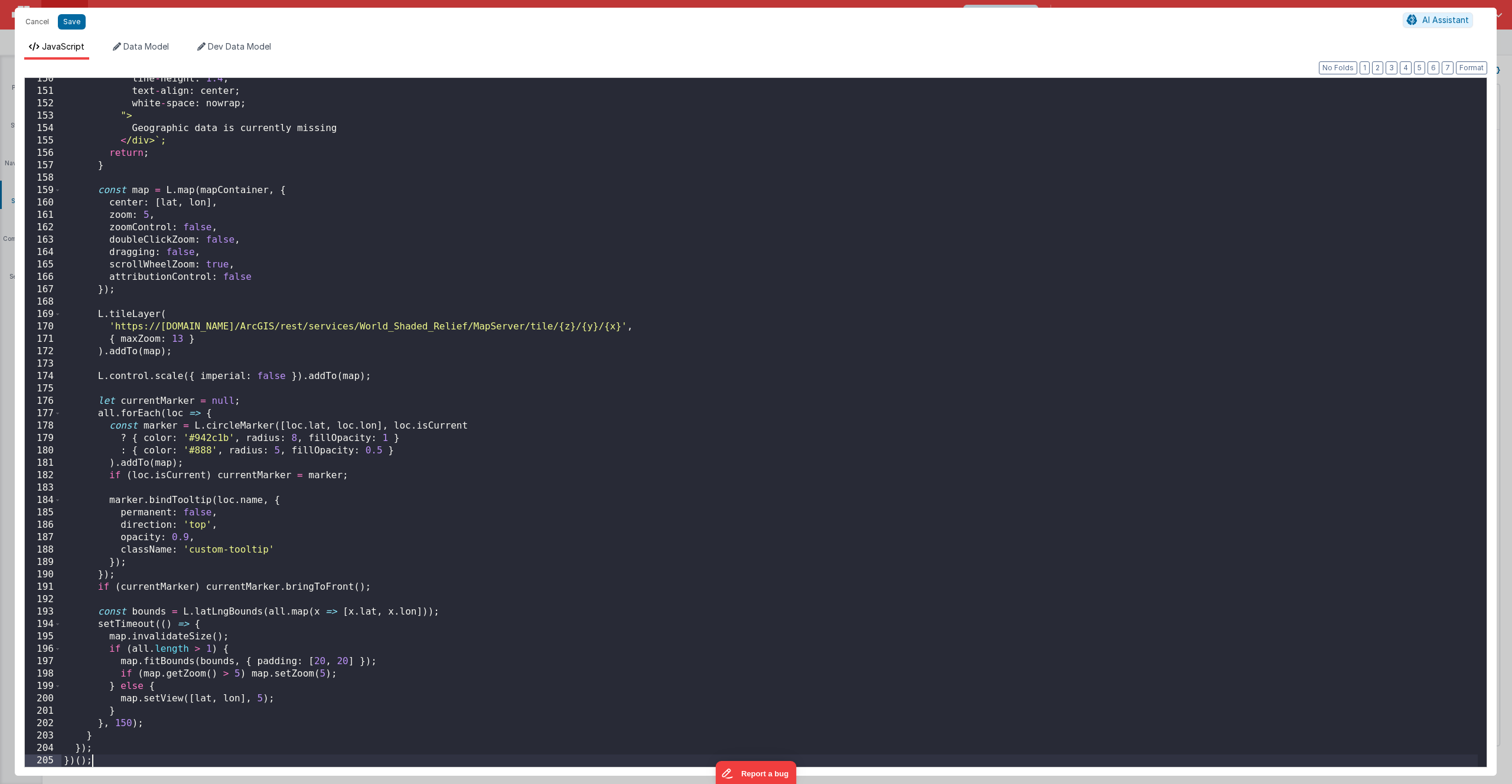
scroll to position [1853, 0]
click at [78, 20] on button "Save" at bounding box center [71, 22] width 28 height 15
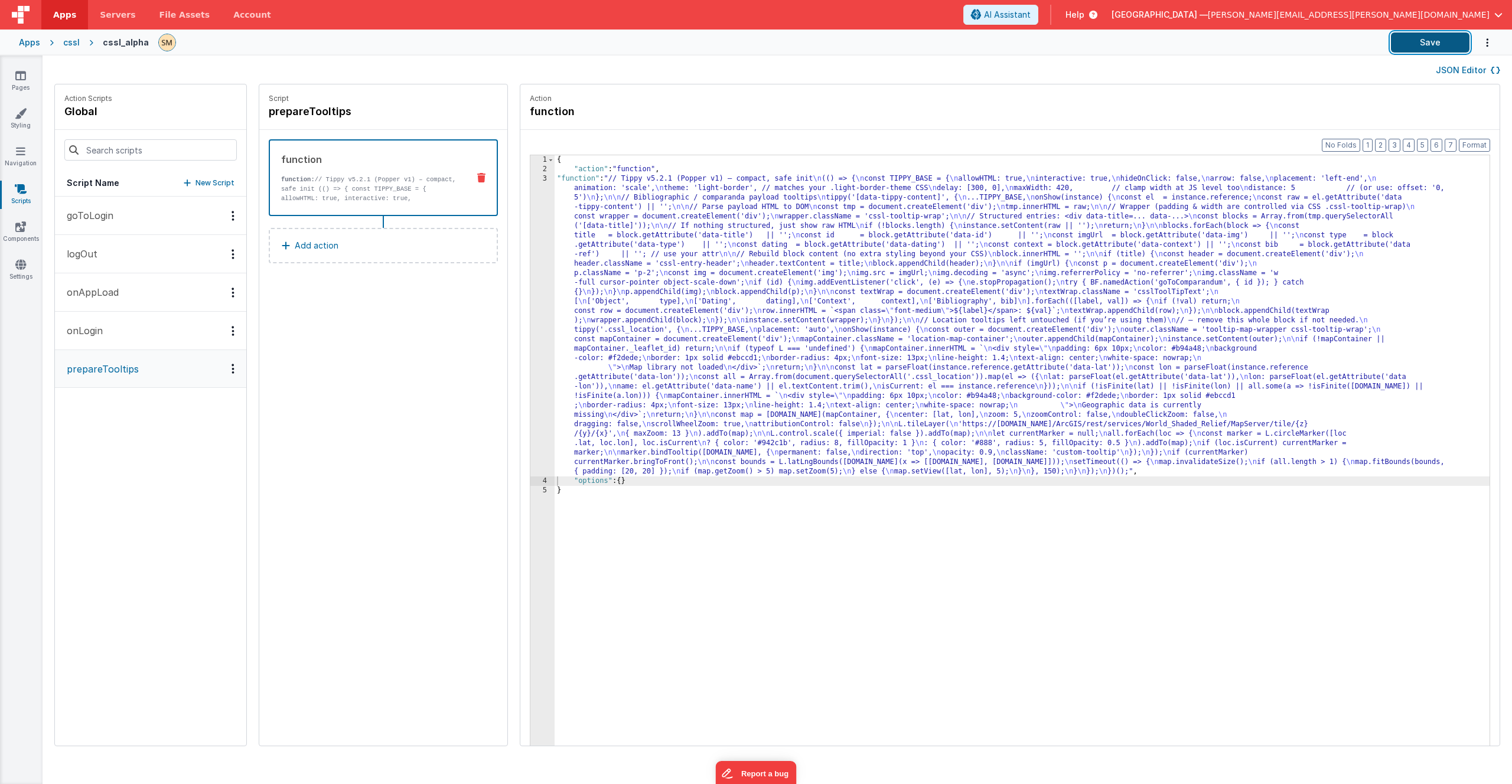
click at [1453, 38] on button "Save" at bounding box center [1430, 42] width 78 height 20
click at [19, 119] on link "Styling" at bounding box center [20, 119] width 43 height 23
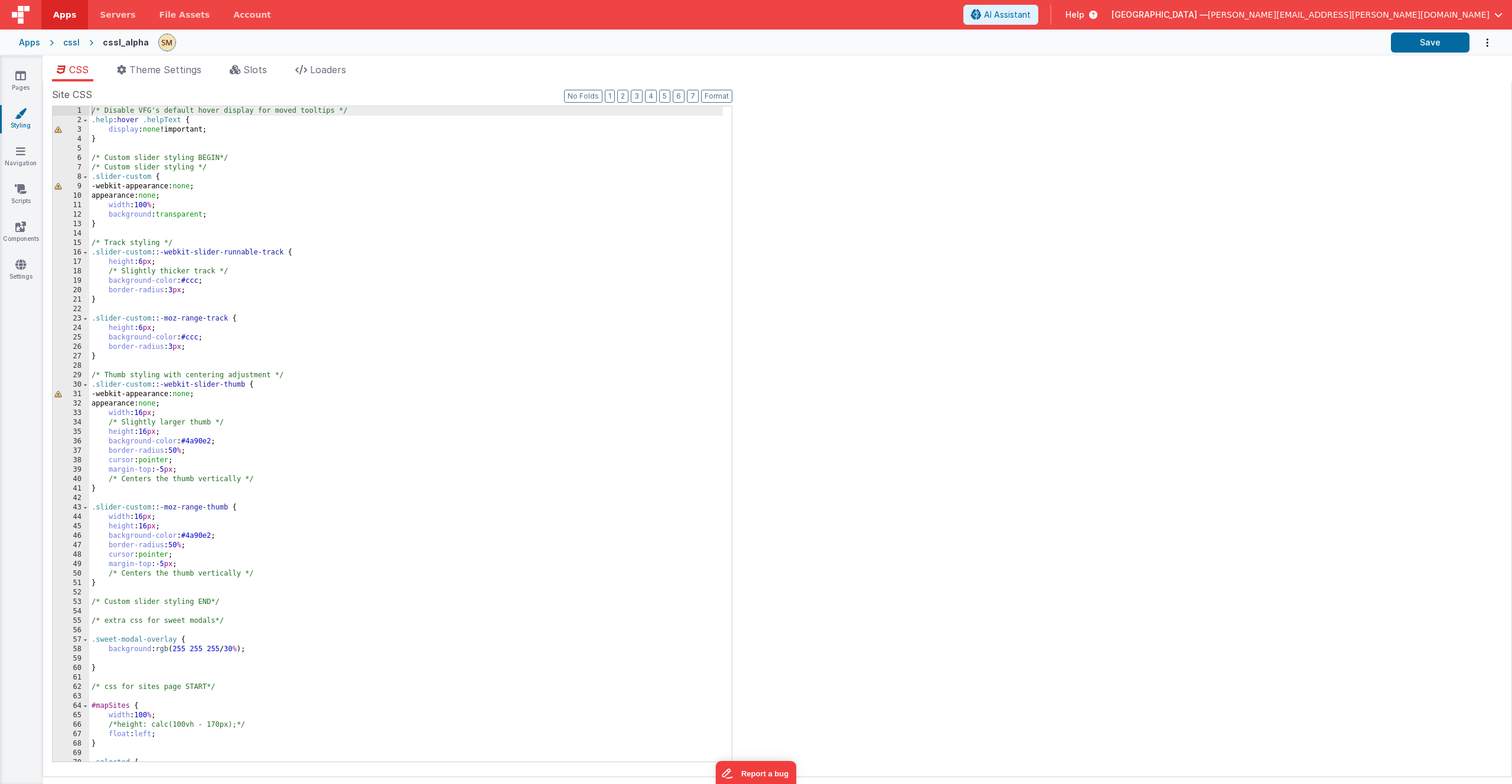
click at [245, 237] on div "/* Disable VFG's default hover display for moved tooltips */ .help :hover .help…" at bounding box center [406, 443] width 634 height 674
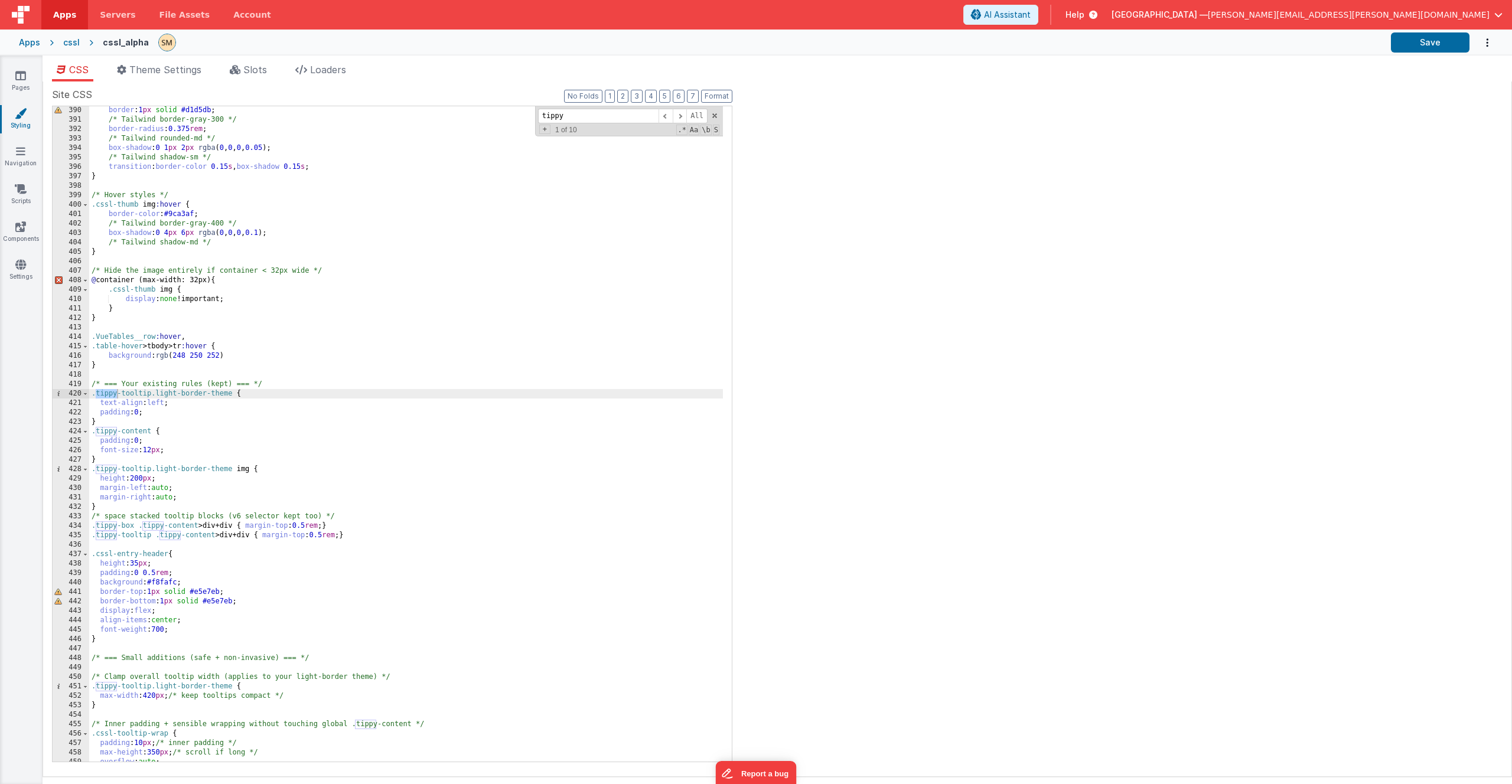
scroll to position [4031, 0]
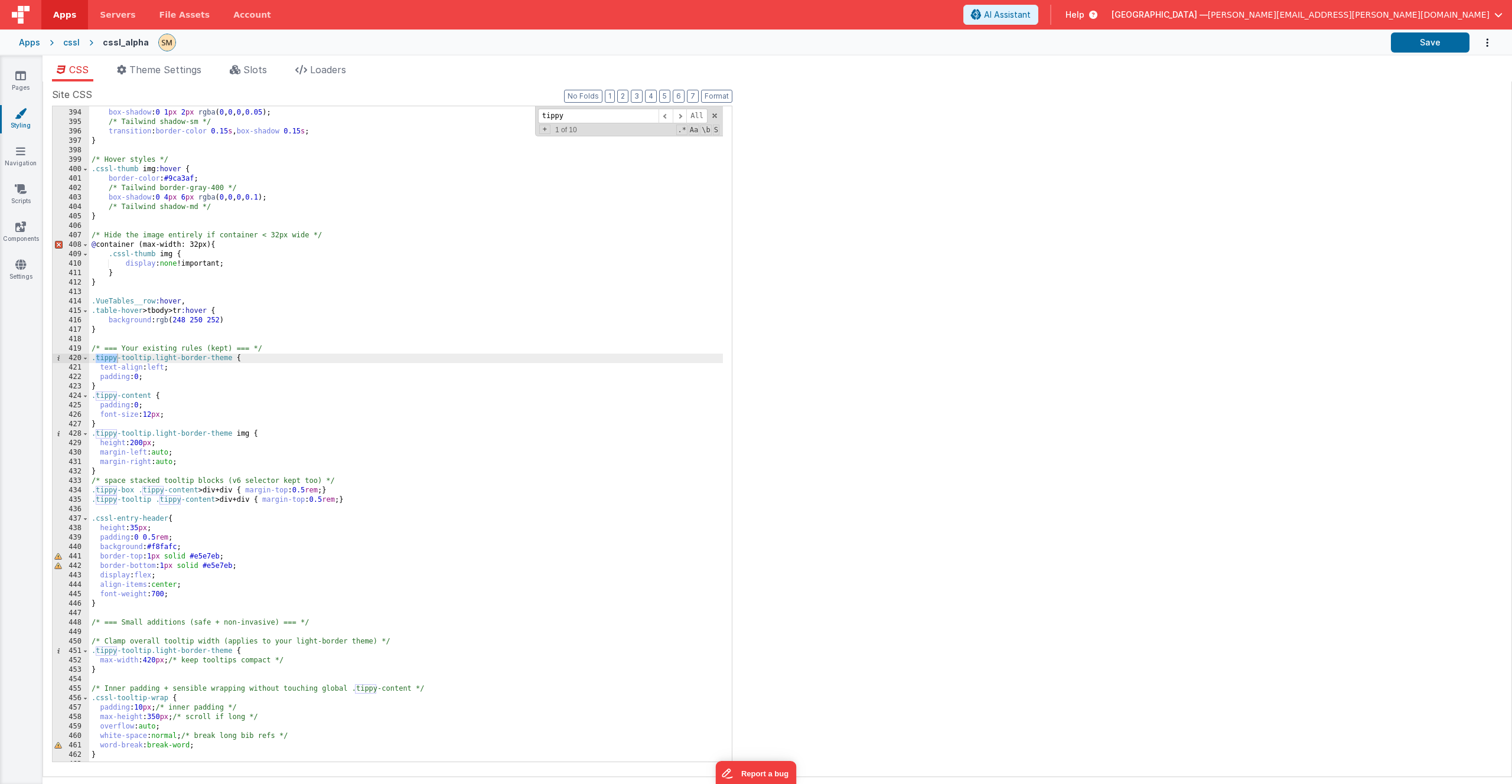
type input "tippy"
click at [93, 348] on div "/* Tailwind rounded-md */ box-shadow : 0 1 px 2 px rgba ( 0 , 0 , 0 , 0.05 ); /…" at bounding box center [406, 435] width 634 height 674
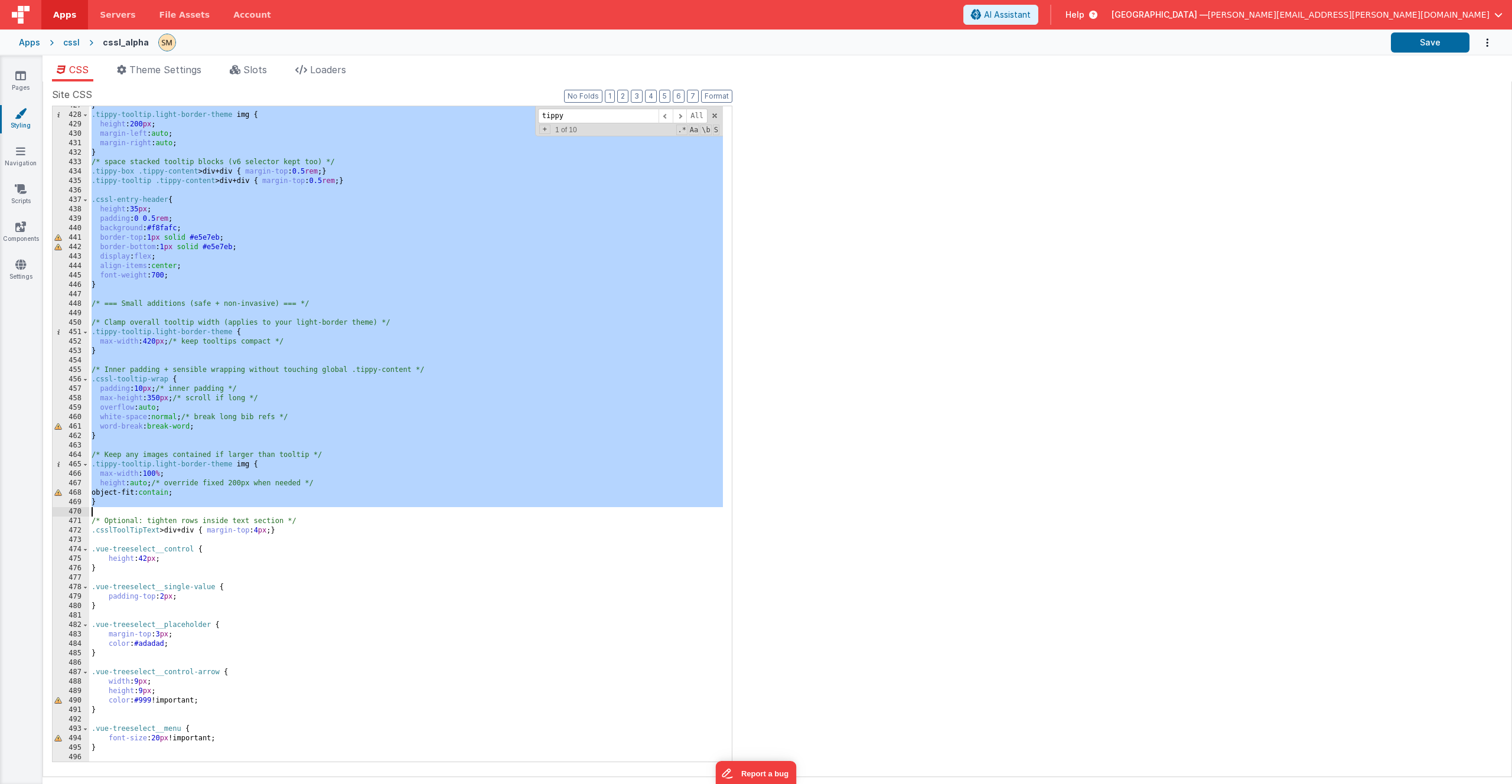
scroll to position [4350, 0]
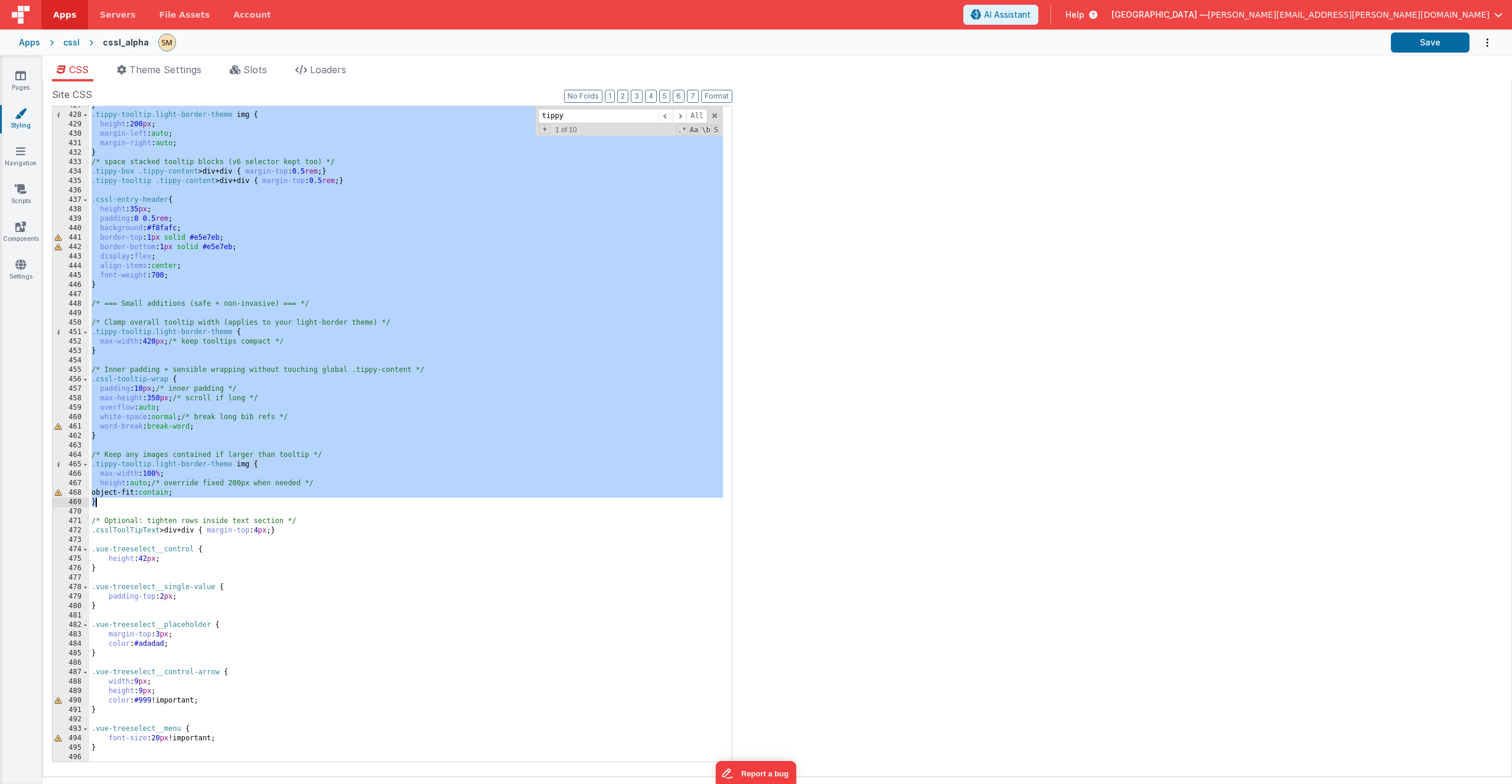
drag, startPoint x: 92, startPoint y: 350, endPoint x: 214, endPoint y: 501, distance: 194.1
click at [214, 501] on div "} .tippy-tooltip.light-border-theme img { height : 200 px ; margin-left : auto …" at bounding box center [406, 438] width 634 height 674
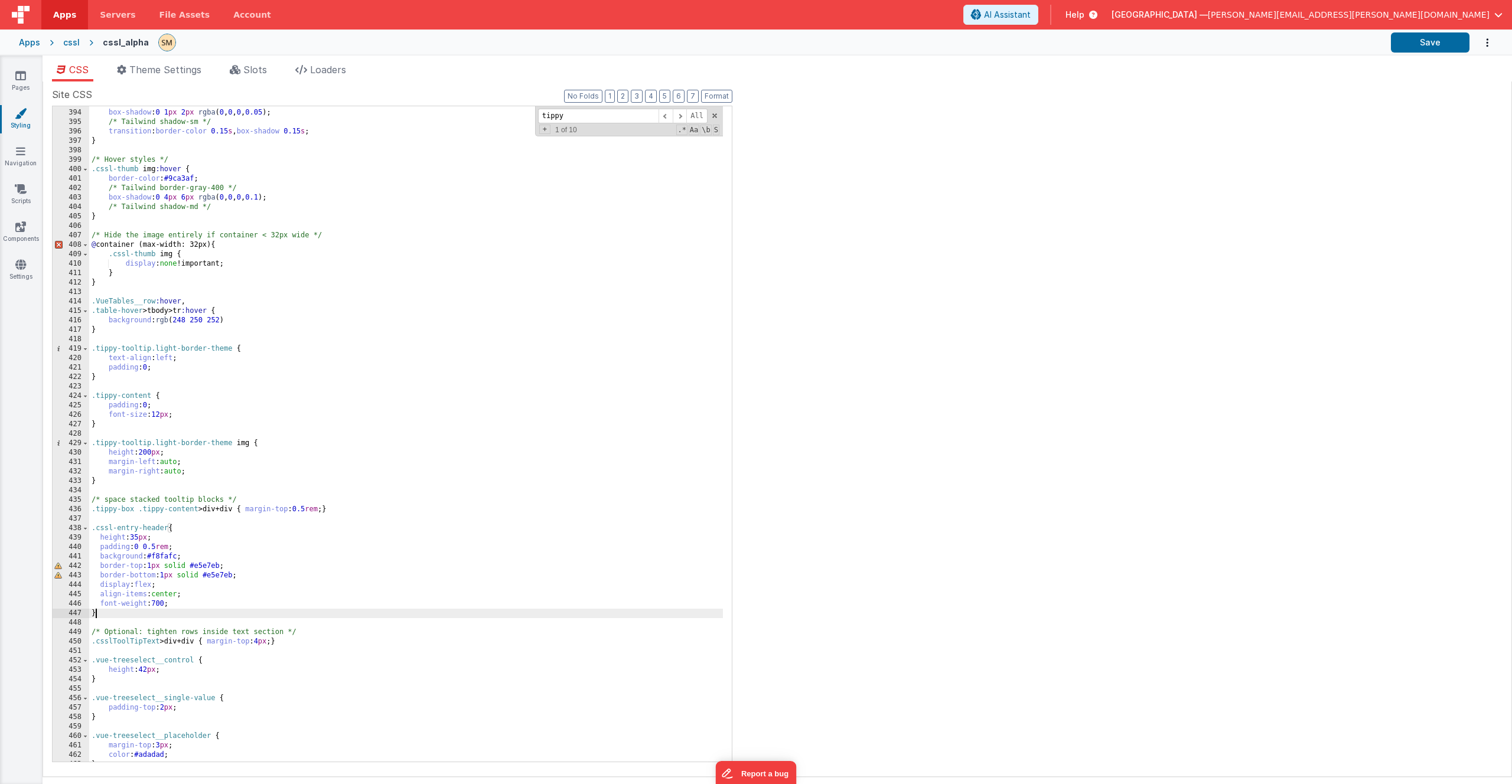
scroll to position [4031, 0]
click at [1407, 46] on button "Save" at bounding box center [1430, 42] width 78 height 20
click at [148, 406] on div "/* Tailwind rounded-md */ box-shadow : 0 1 px 2 px rgba ( 0 , 0 , 0 , 0.05 ); /…" at bounding box center [406, 435] width 634 height 674
click at [1445, 46] on button "Save" at bounding box center [1430, 42] width 78 height 20
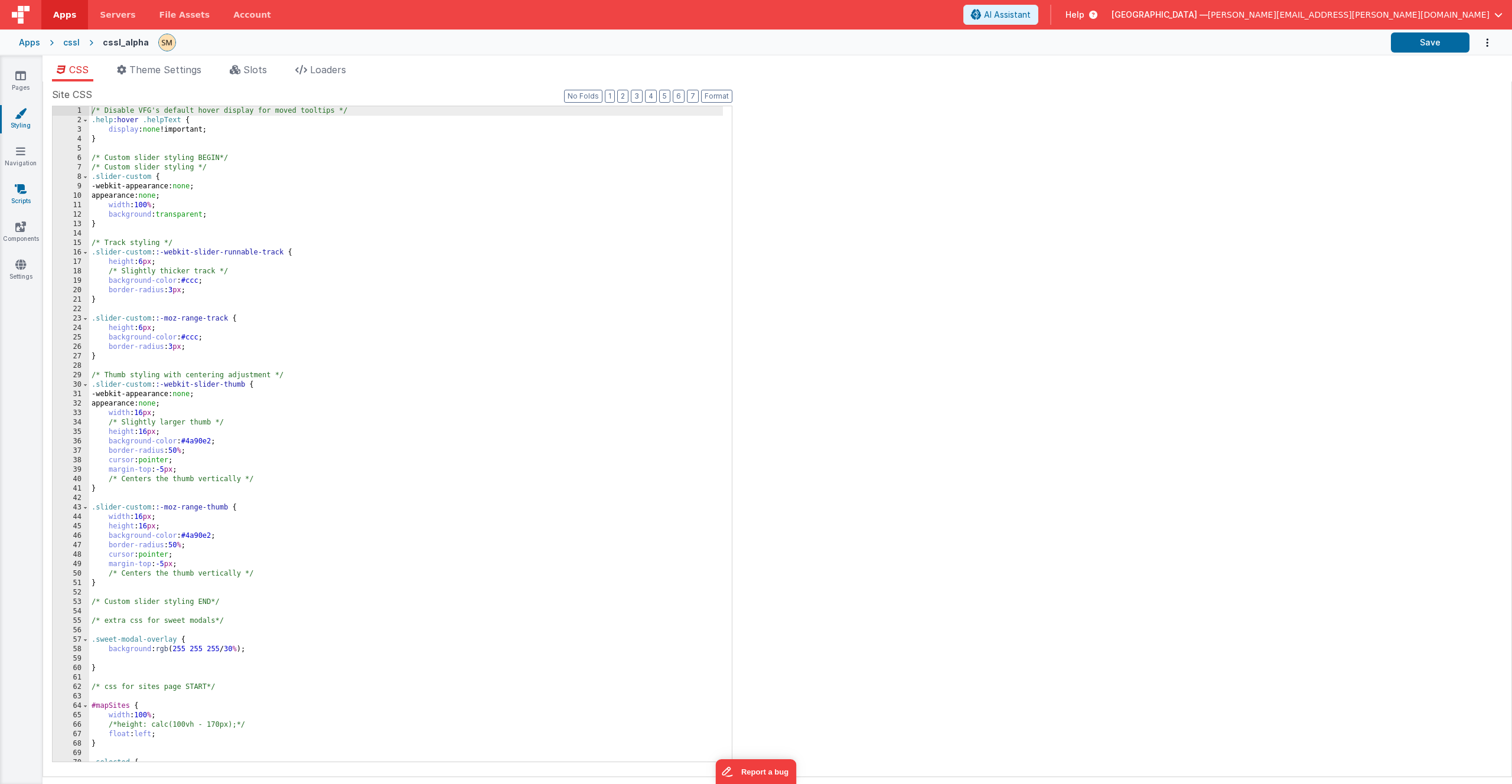
click at [20, 186] on icon at bounding box center [20, 188] width 12 height 12
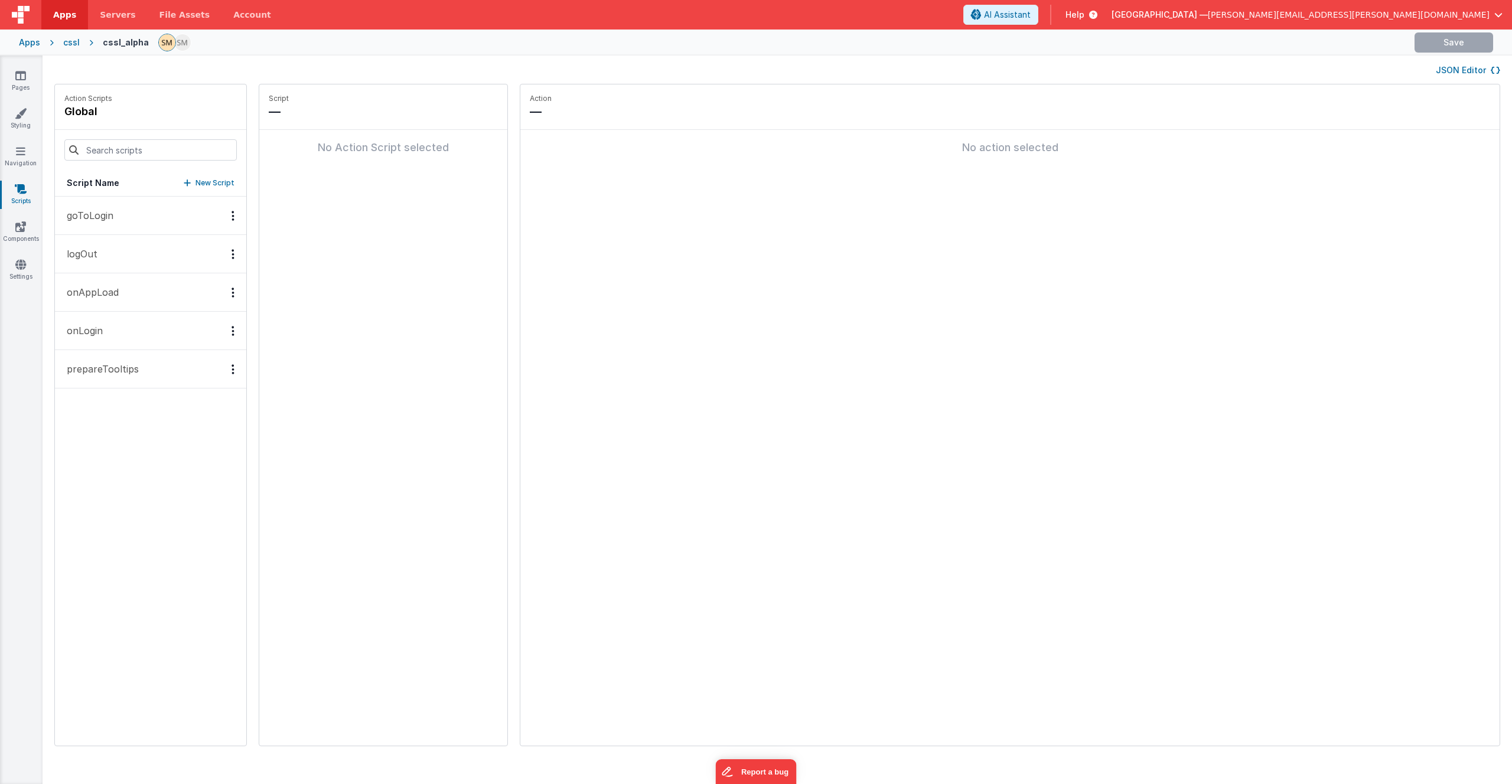
click at [122, 371] on p "prepareTooltips" at bounding box center [99, 369] width 79 height 14
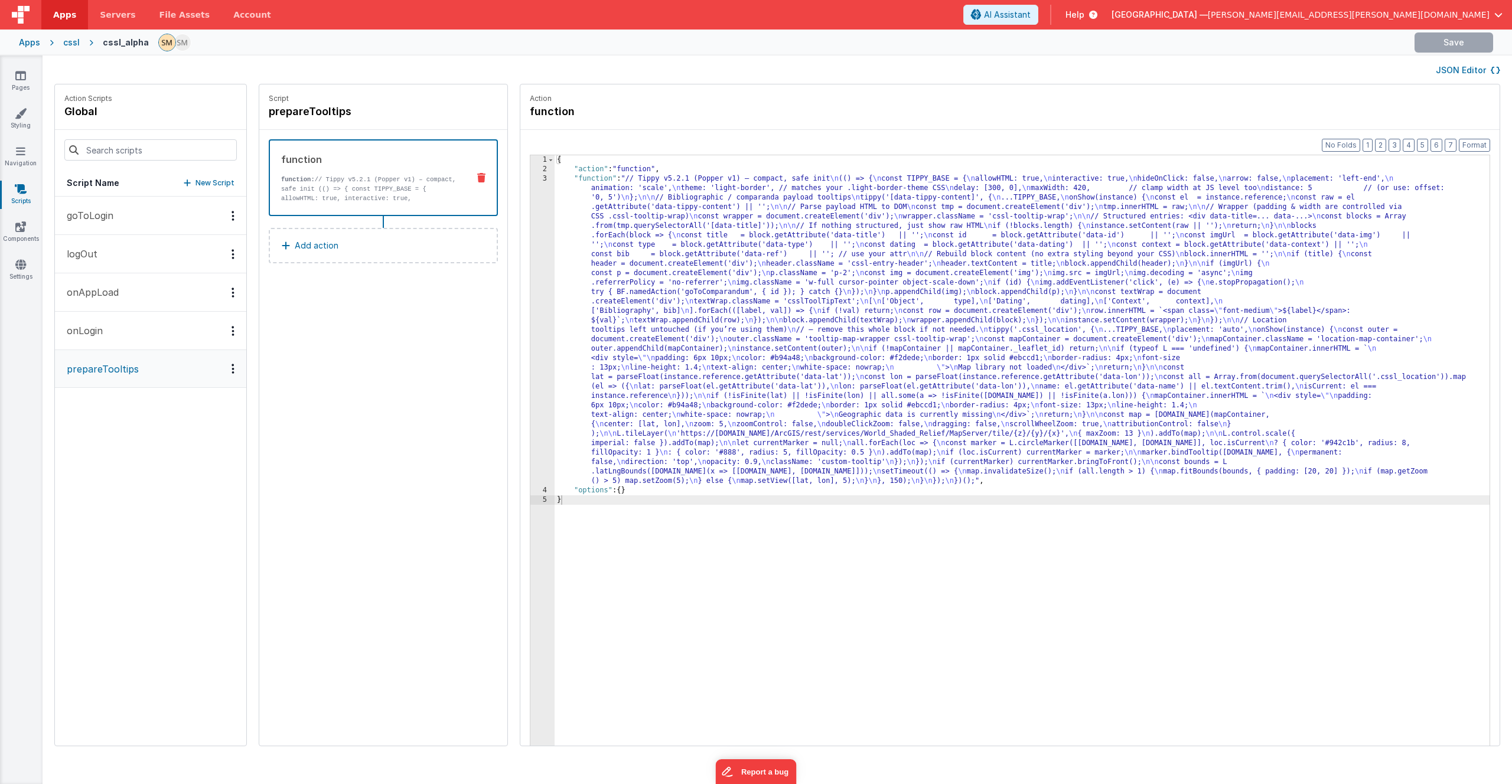
click at [716, 320] on div "{ "action" : "function" , "function" : "// Tippy v5.2.1 (Popper v1) – compact, …" at bounding box center [1037, 478] width 965 height 646
click at [530, 322] on div "3" at bounding box center [542, 330] width 24 height 312
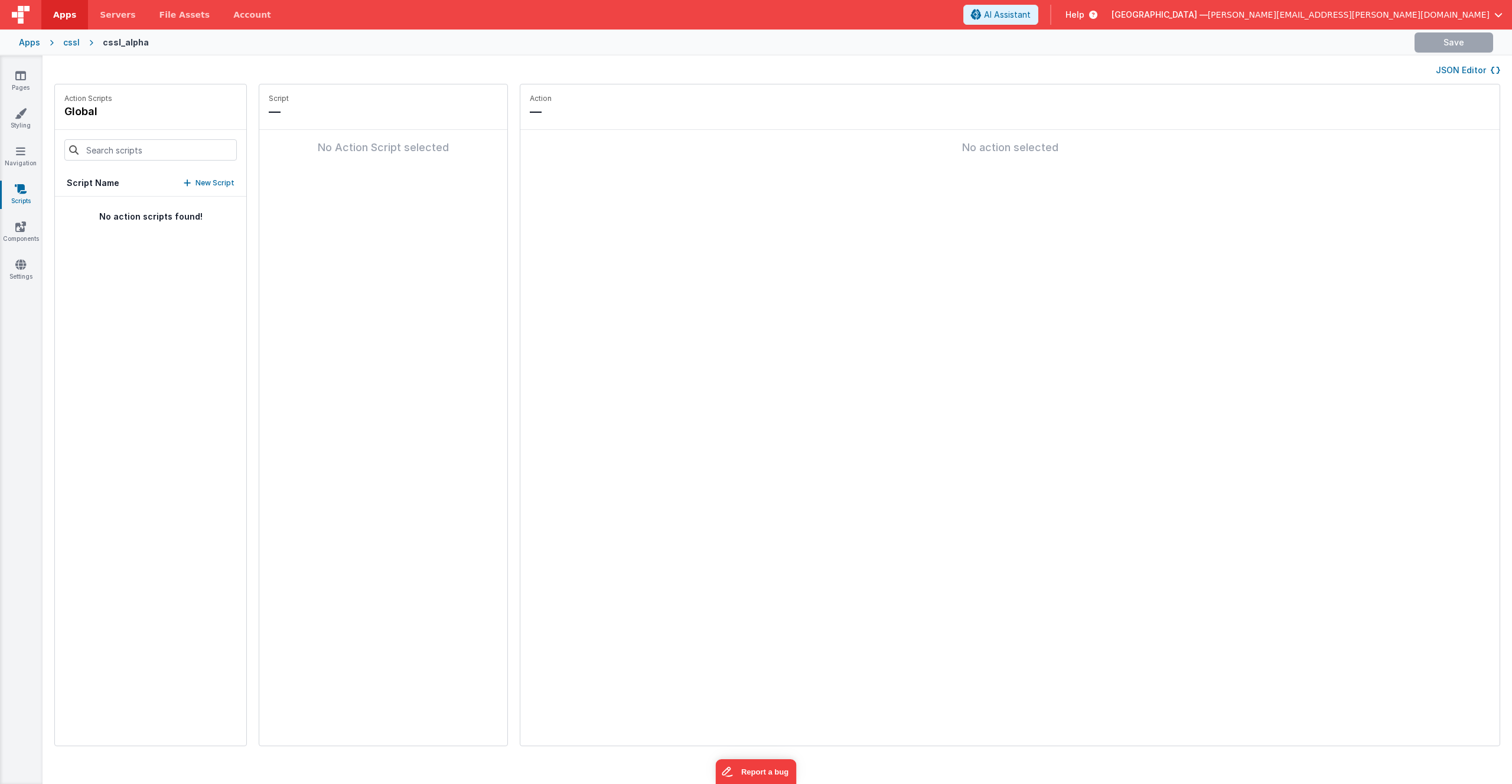
click at [18, 194] on link "Scripts" at bounding box center [20, 195] width 43 height 23
click at [120, 368] on p "prepareTooltips" at bounding box center [99, 369] width 79 height 14
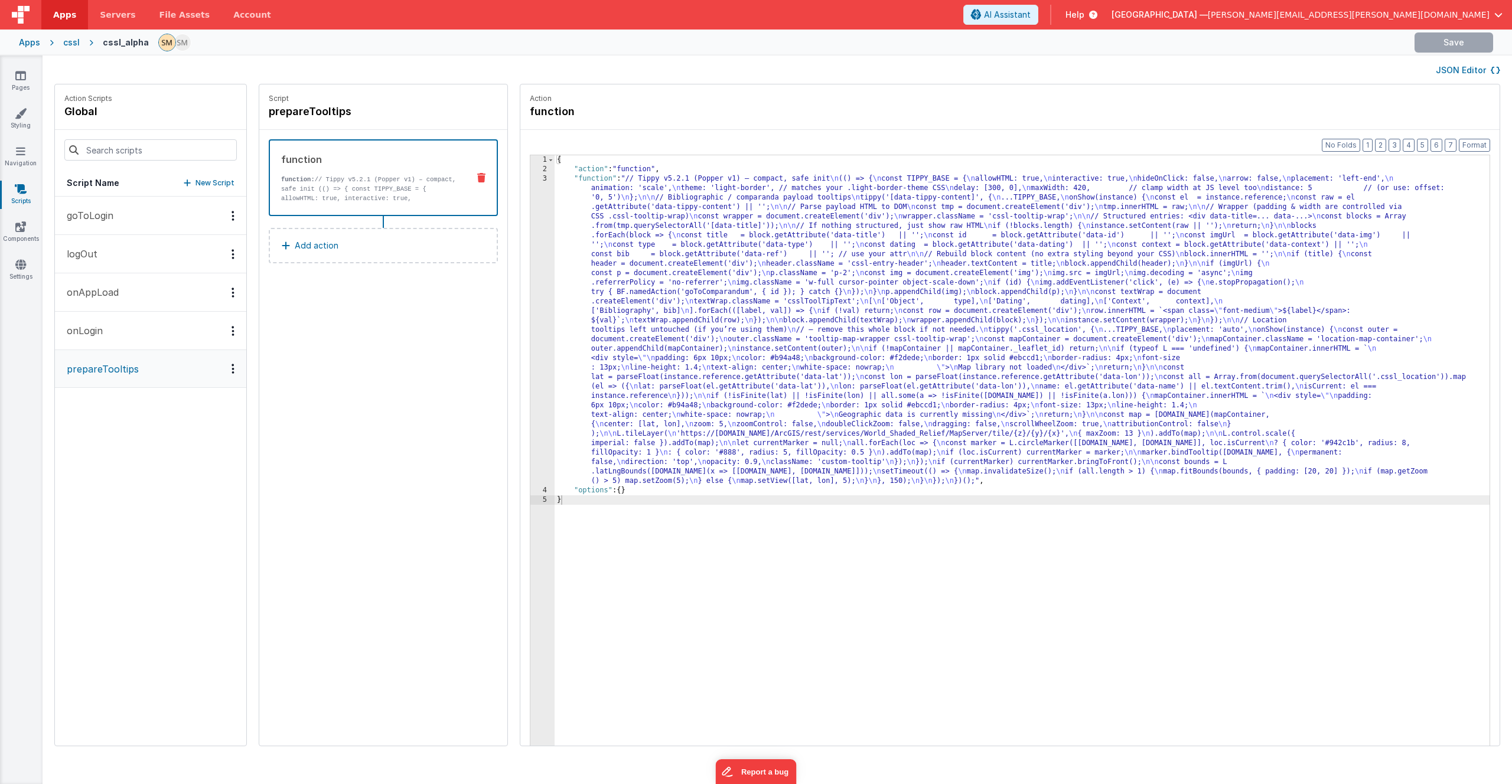
click at [752, 365] on div "{ "action" : "function" , "function" : "// Tippy v5.2.1 (Popper v1) – compact, …" at bounding box center [1037, 478] width 965 height 646
click at [530, 335] on div "3" at bounding box center [542, 330] width 24 height 312
